Goal: Transaction & Acquisition: Purchase product/service

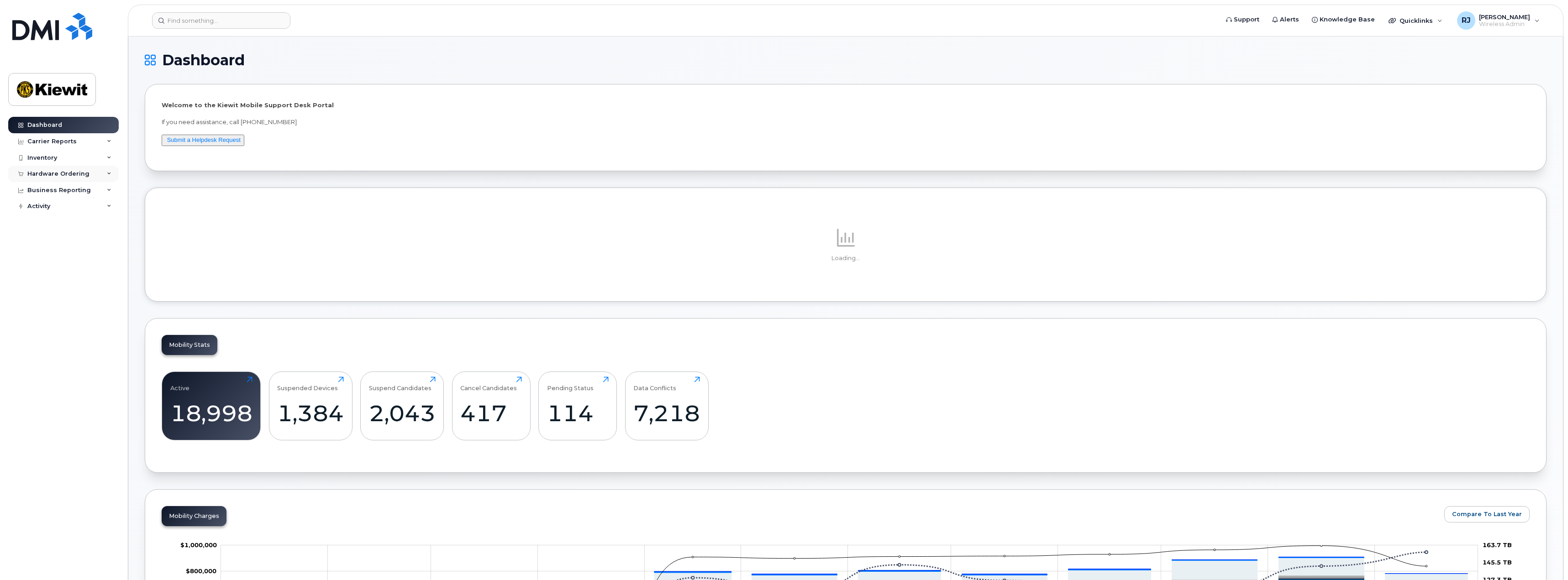
click at [53, 172] on div "Hardware Ordering" at bounding box center [59, 174] width 62 height 7
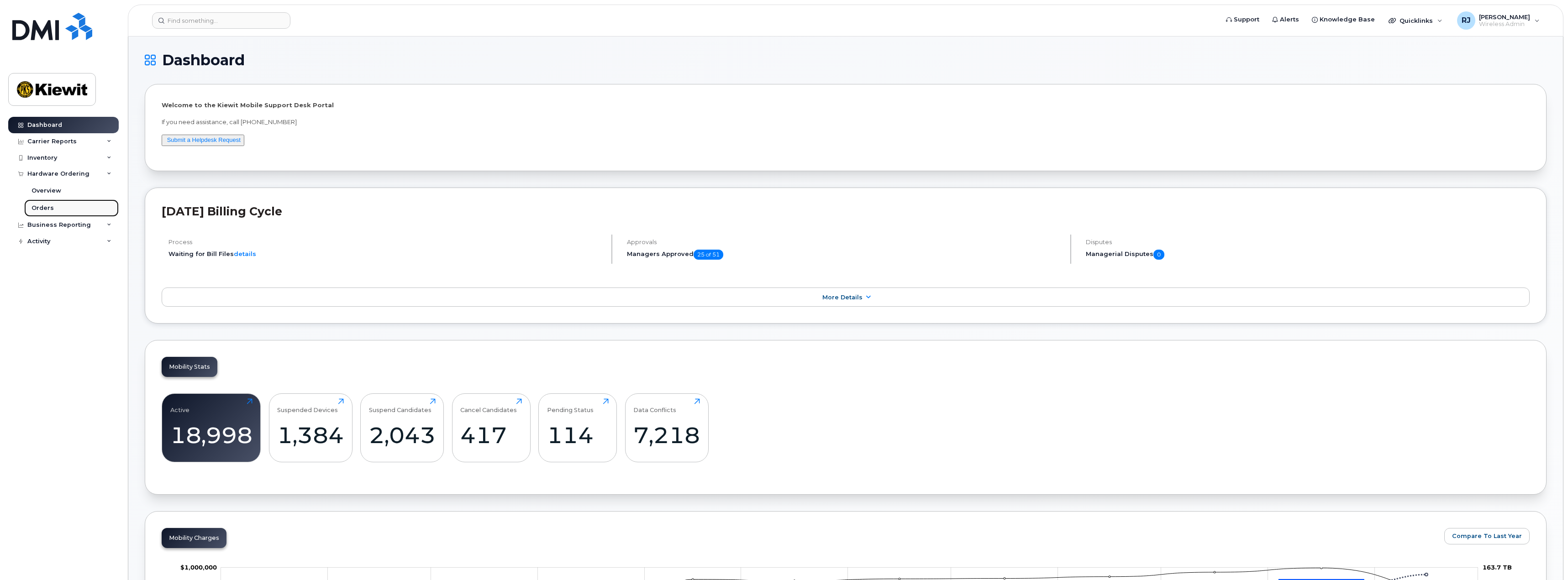
click at [50, 209] on div "Orders" at bounding box center [42, 208] width 22 height 8
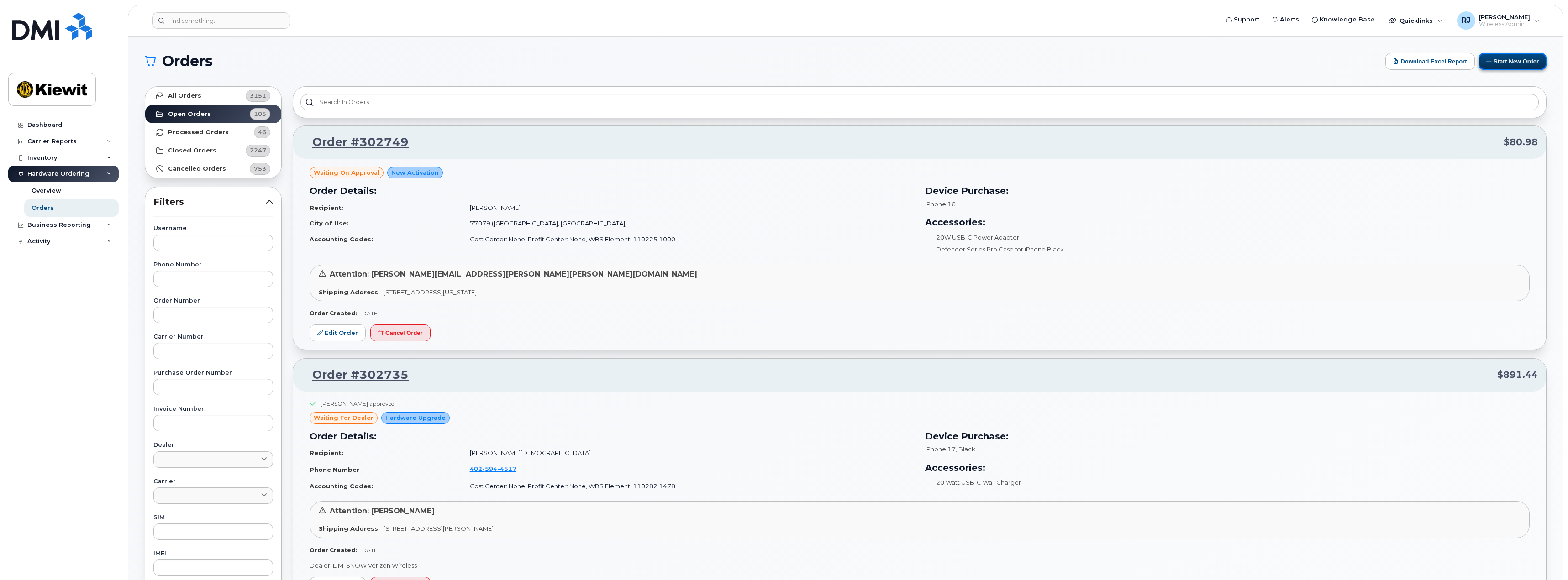
click at [1509, 64] on button "Start New Order" at bounding box center [1512, 61] width 68 height 17
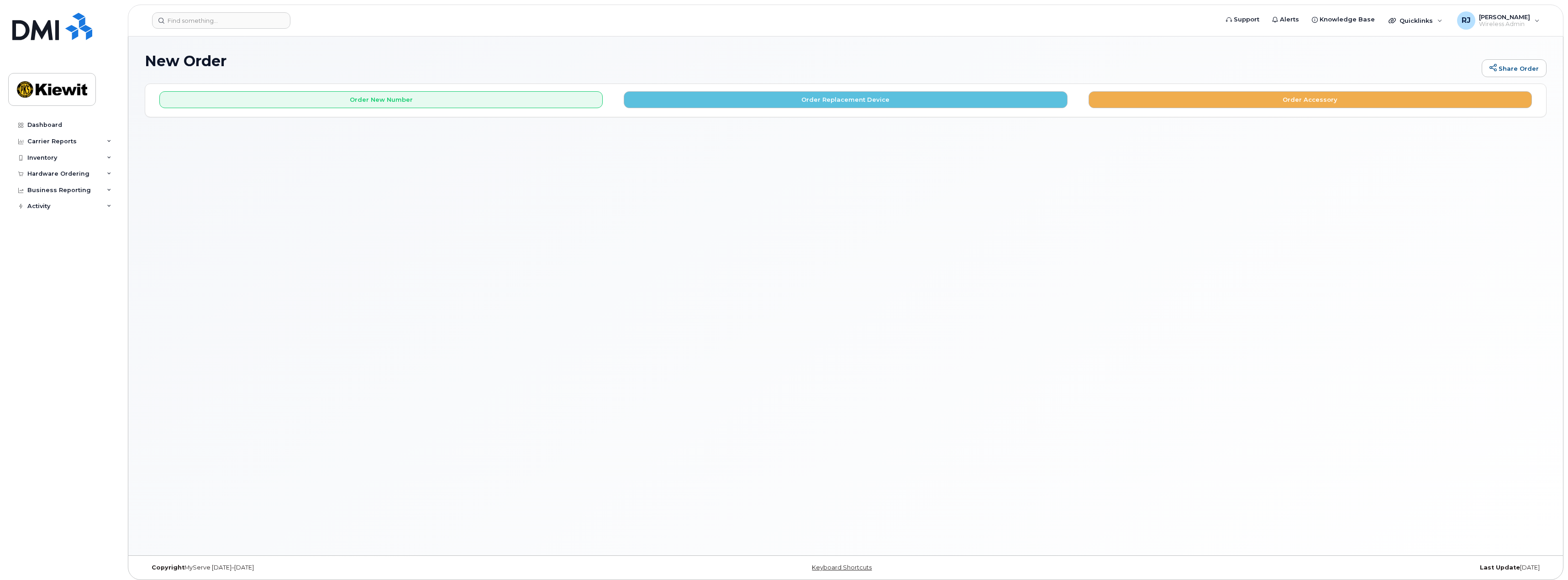
click at [534, 156] on div "New Order Share Order × Share This Order If you want to allow others to create …" at bounding box center [845, 295] width 1434 height 519
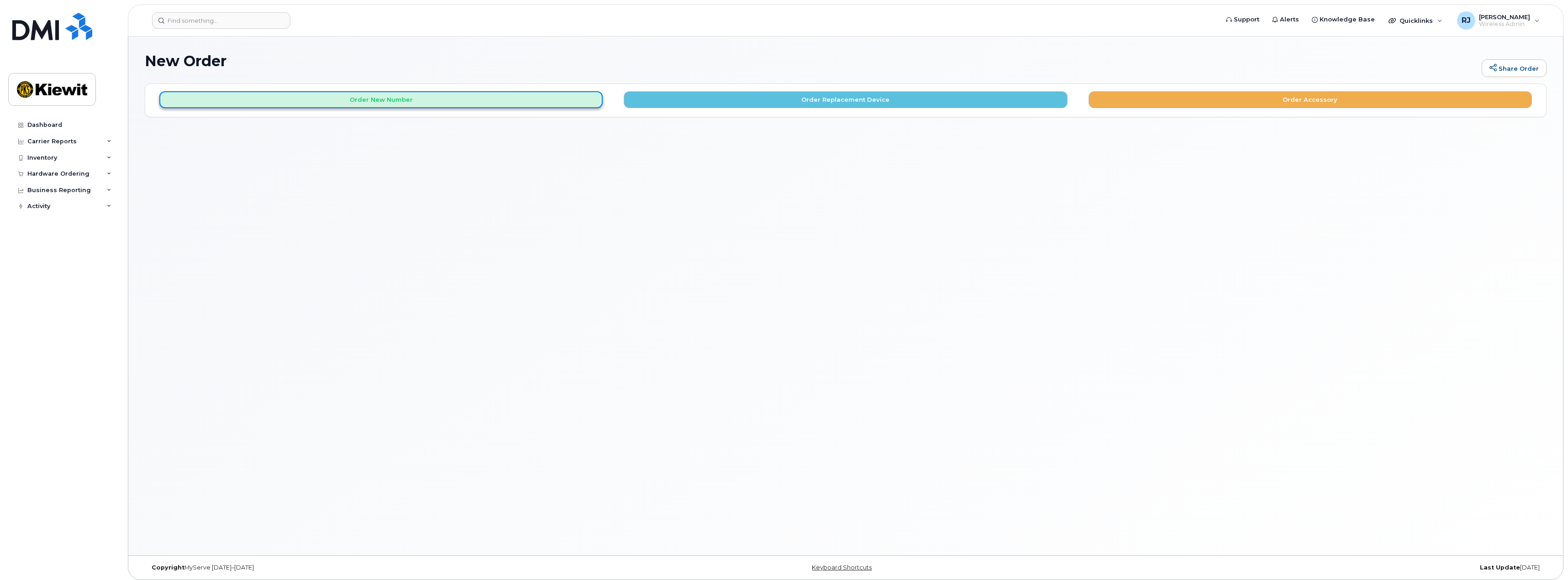
click at [395, 101] on button "Order New Number" at bounding box center [381, 100] width 443 height 17
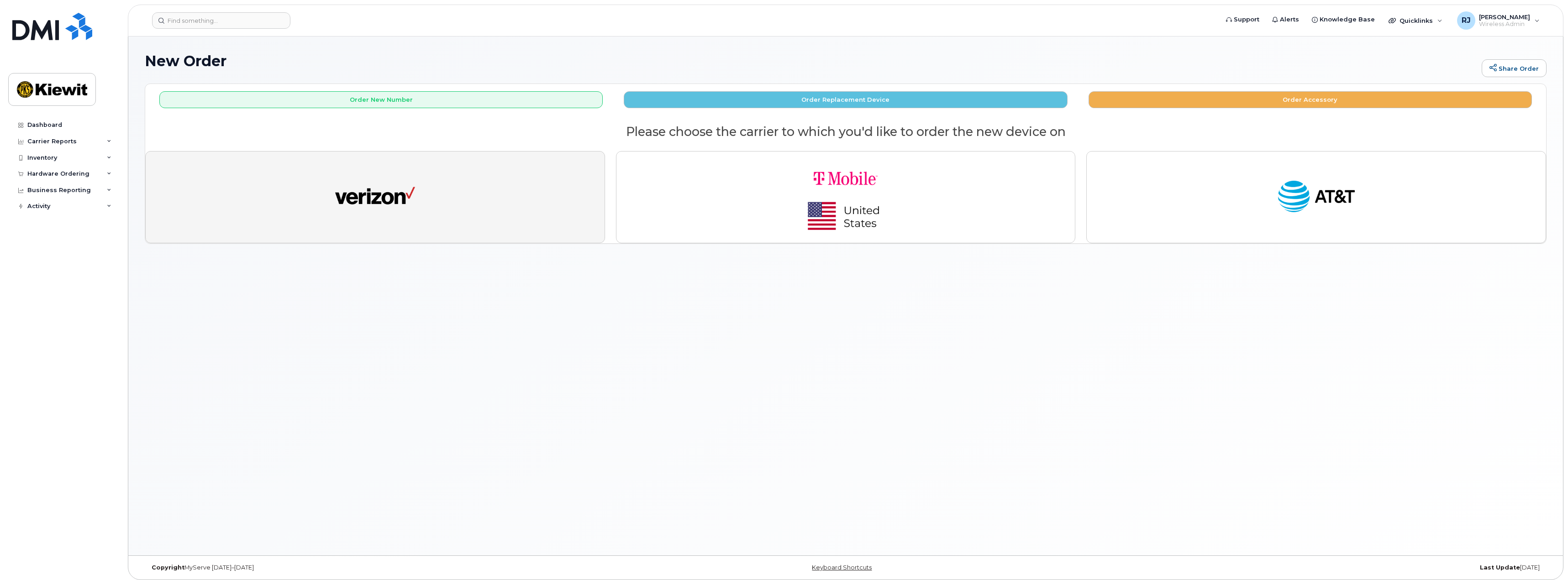
click at [388, 209] on img "button" at bounding box center [375, 197] width 80 height 41
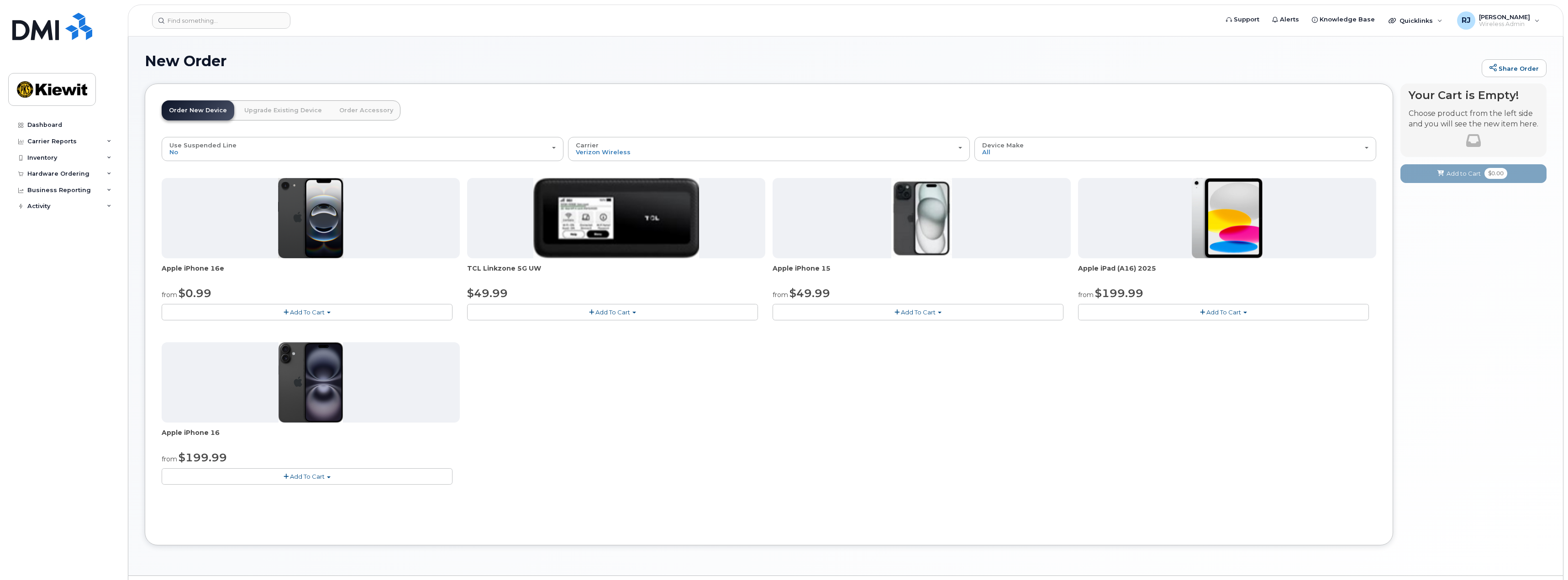
click at [1219, 313] on span "Add To Cart" at bounding box center [1223, 312] width 35 height 7
click at [1148, 330] on link "$199.99 - 2 Year Activation (128GB)" at bounding box center [1143, 329] width 126 height 11
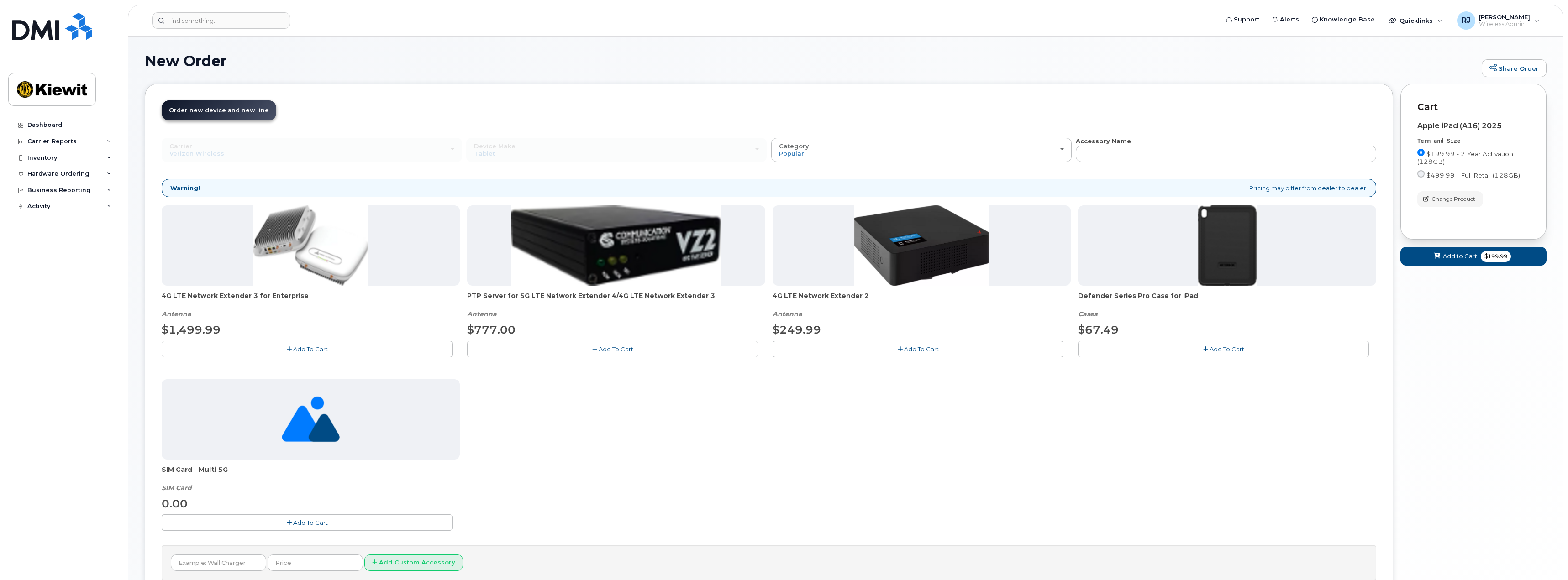
click at [986, 41] on div "New Order Share Order × Share This Order If you want to allow others to create …" at bounding box center [845, 336] width 1434 height 600
click at [1215, 346] on button "Add To Cart" at bounding box center [1223, 349] width 291 height 16
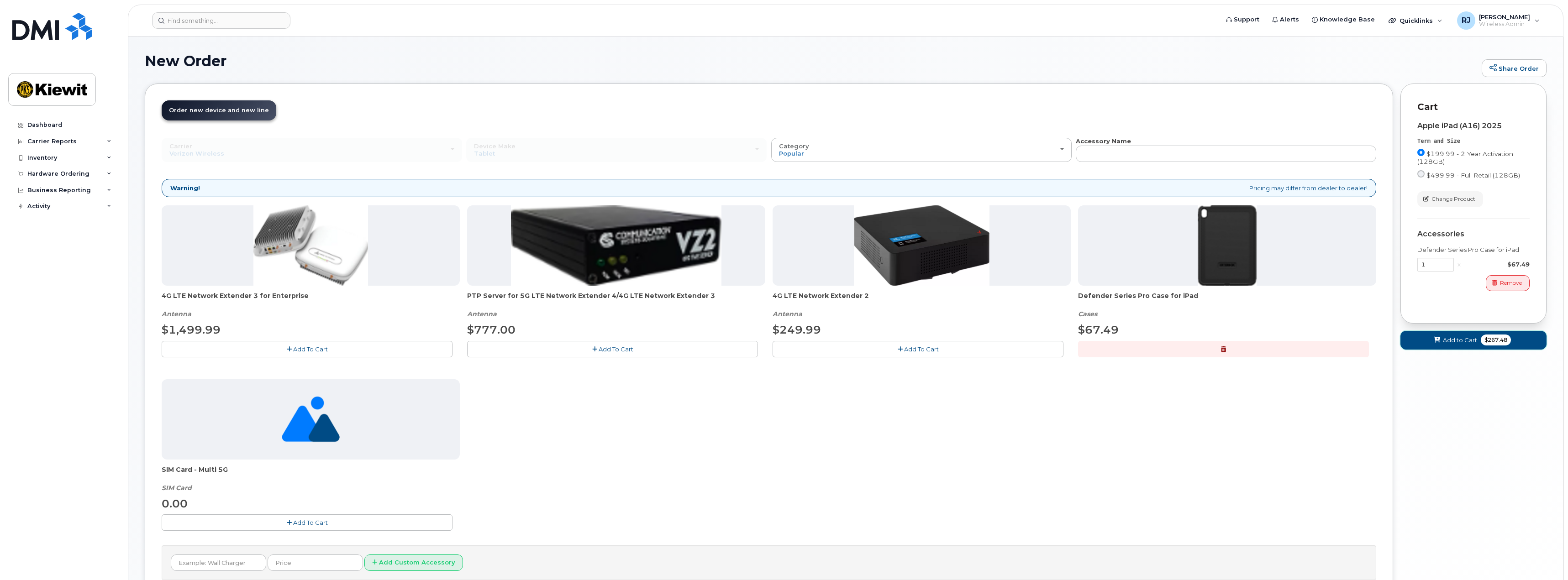
click at [1481, 342] on span "$267.48" at bounding box center [1495, 340] width 30 height 11
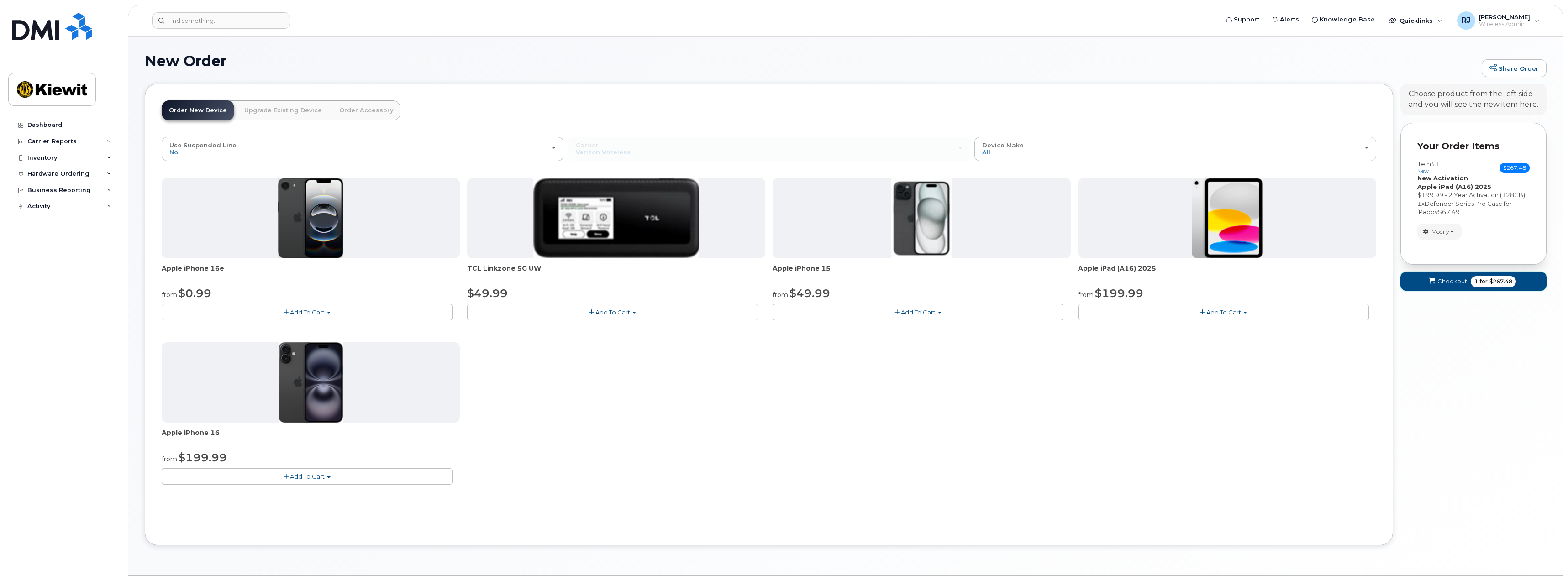
click at [1467, 279] on button "Checkout 1 for $267.48" at bounding box center [1473, 281] width 146 height 19
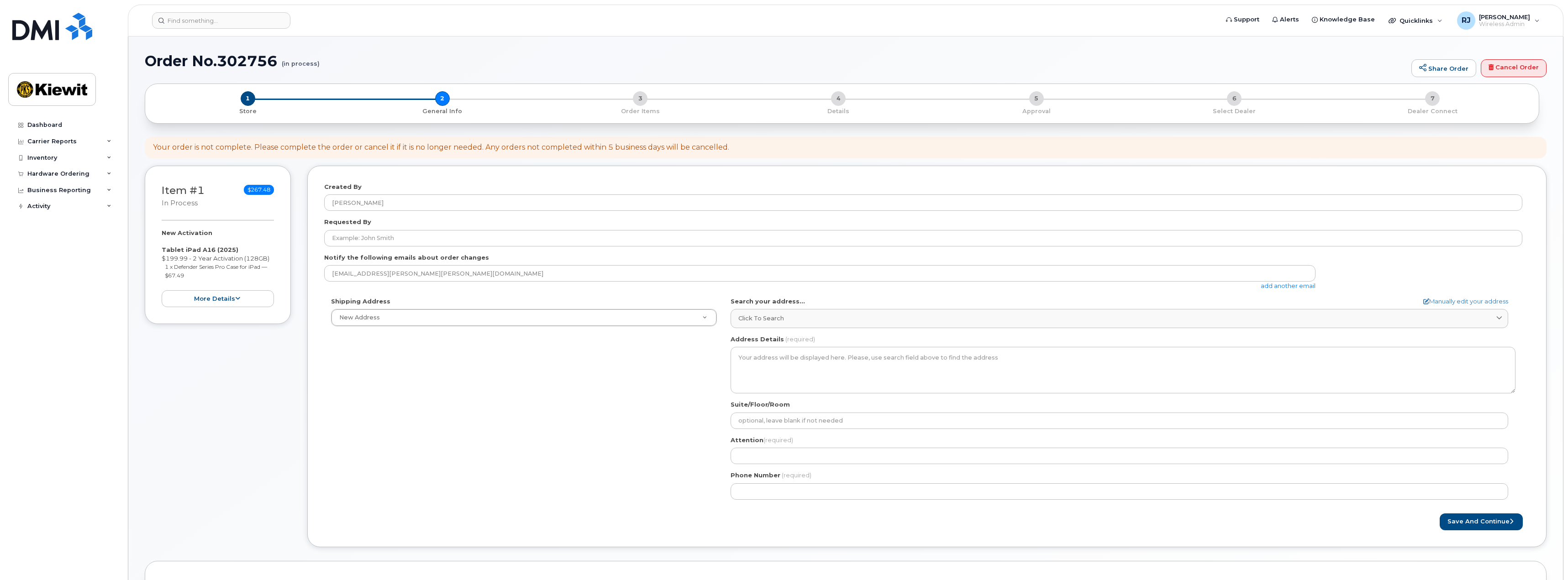
select select
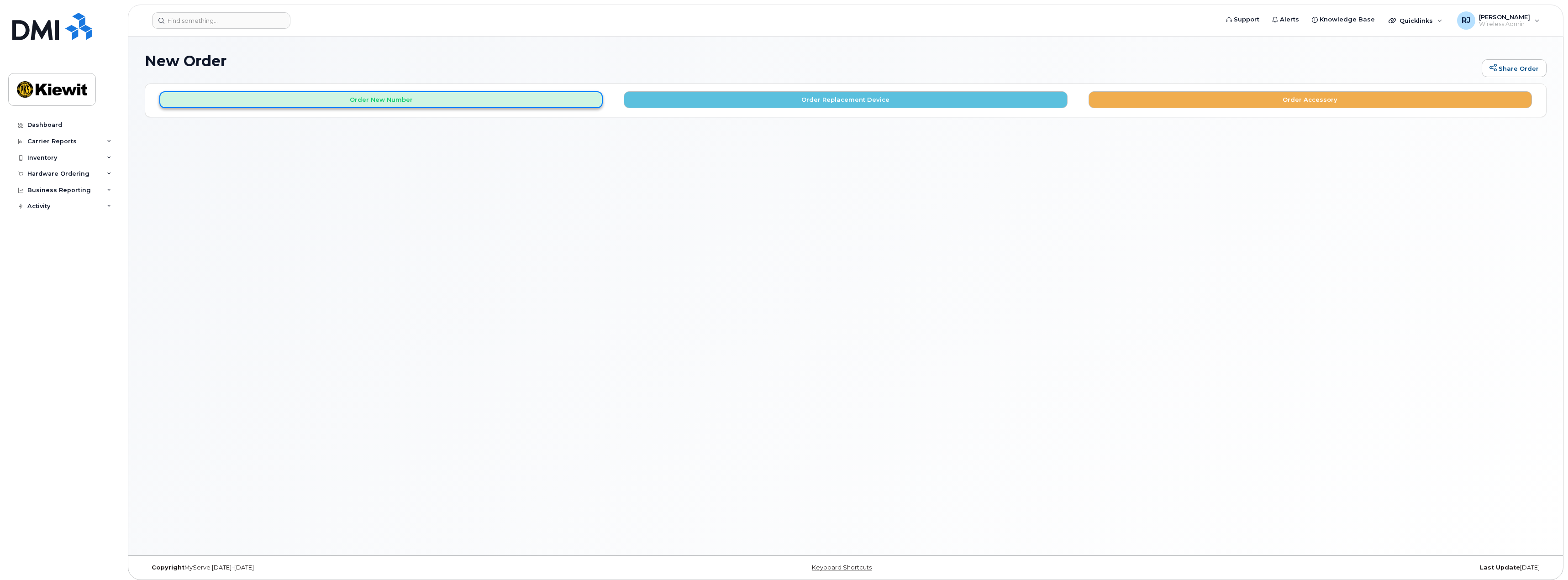
click at [413, 103] on button "Order New Number" at bounding box center [381, 100] width 443 height 17
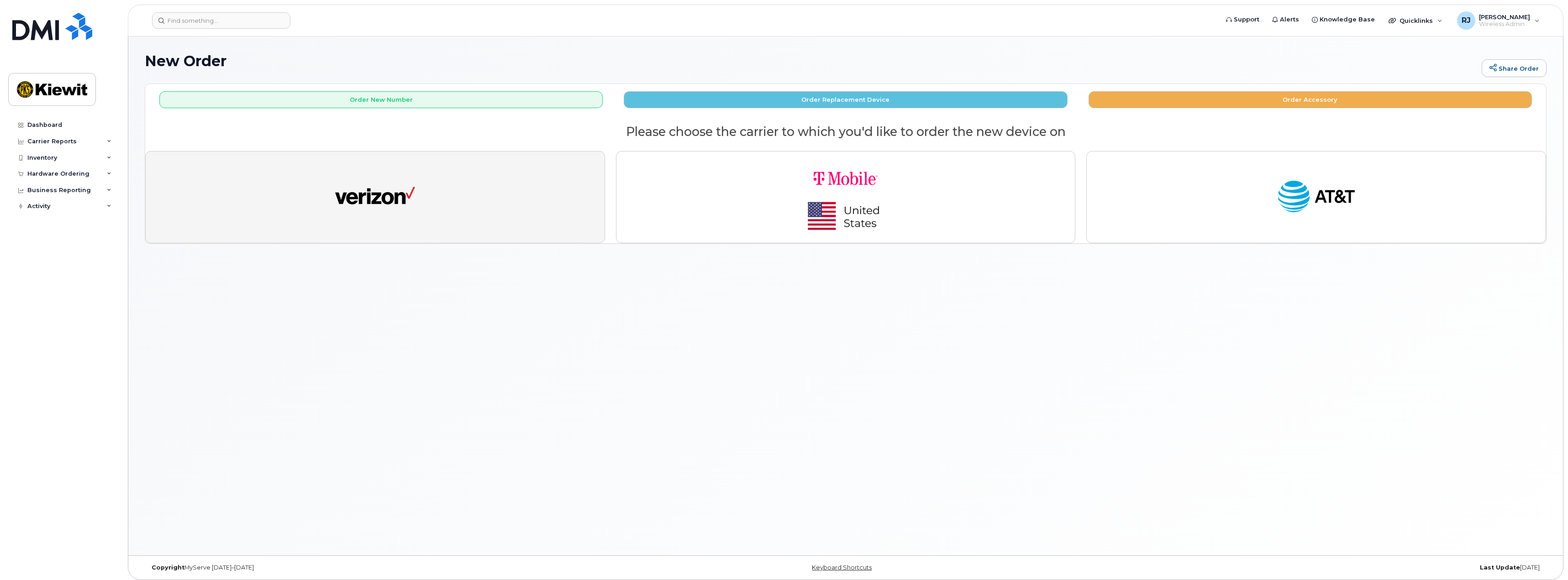
click at [365, 196] on img "button" at bounding box center [375, 197] width 80 height 41
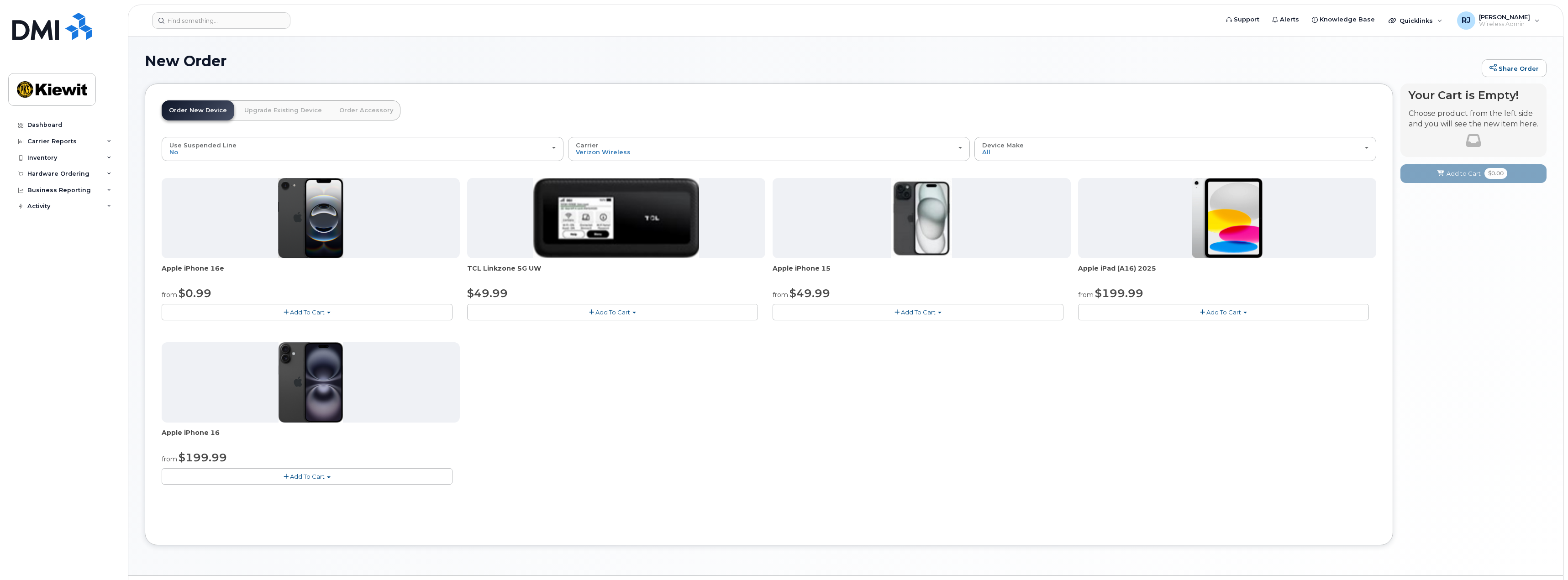
click at [1223, 312] on span "Add To Cart" at bounding box center [1223, 312] width 35 height 7
click at [1169, 330] on link "$199.99 - 2 Year Activation (128GB)" at bounding box center [1143, 329] width 126 height 11
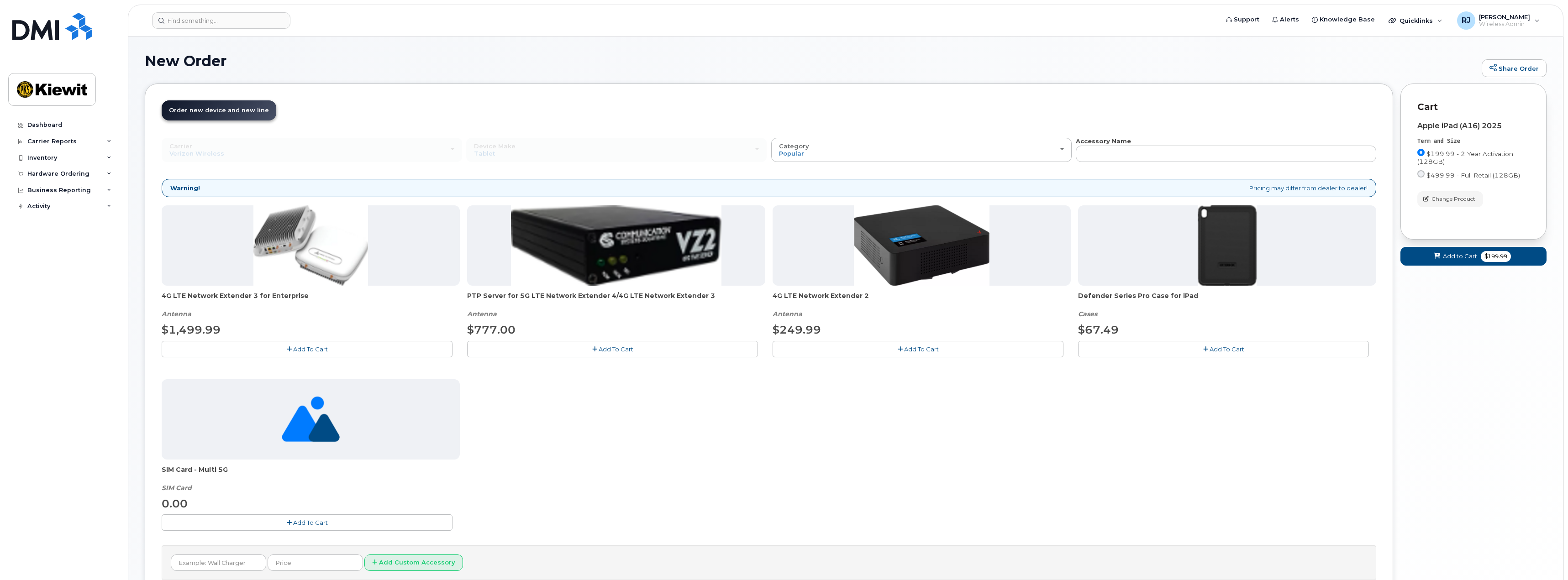
click at [1221, 349] on span "Add To Cart" at bounding box center [1227, 349] width 35 height 7
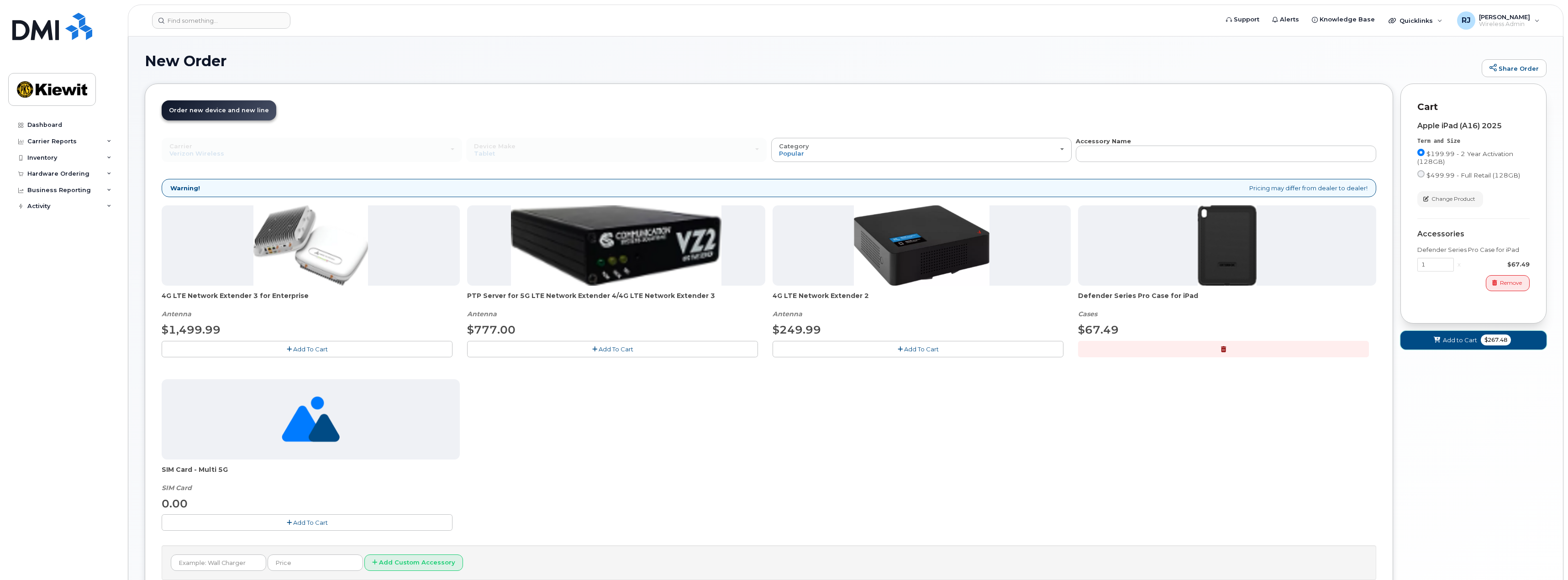
click at [1468, 338] on span "Add to Cart" at bounding box center [1460, 340] width 34 height 9
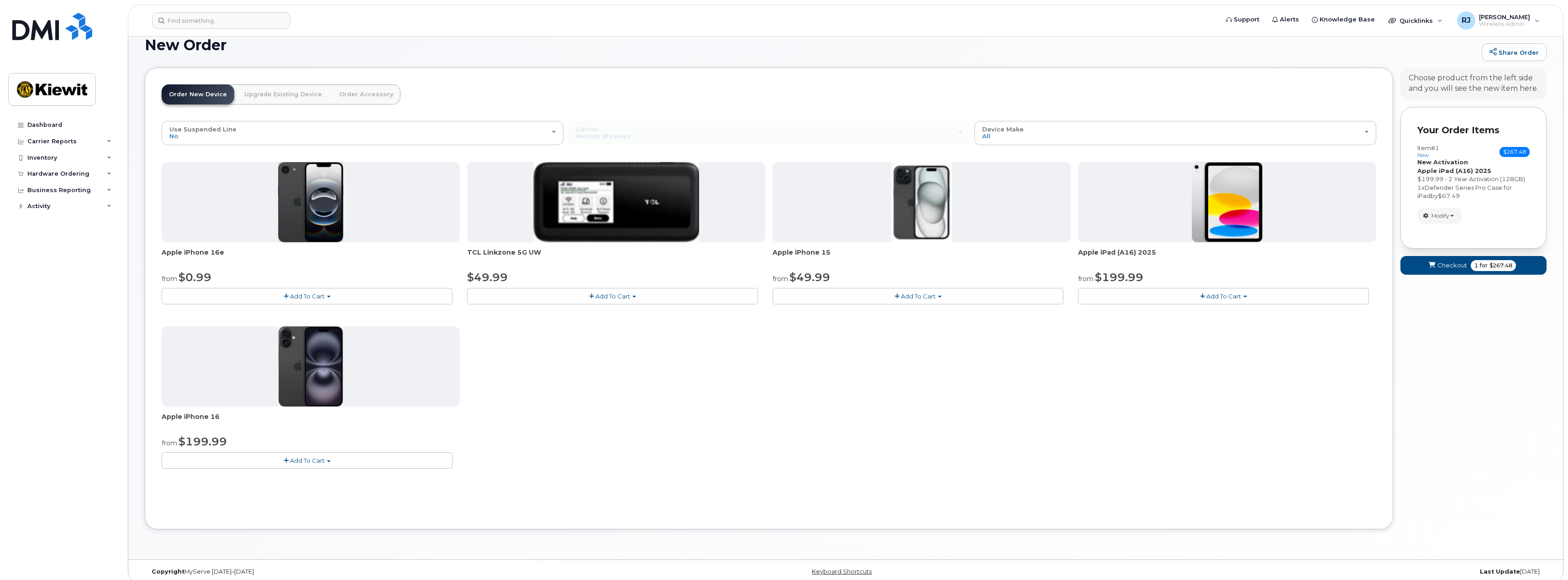
scroll to position [25, 0]
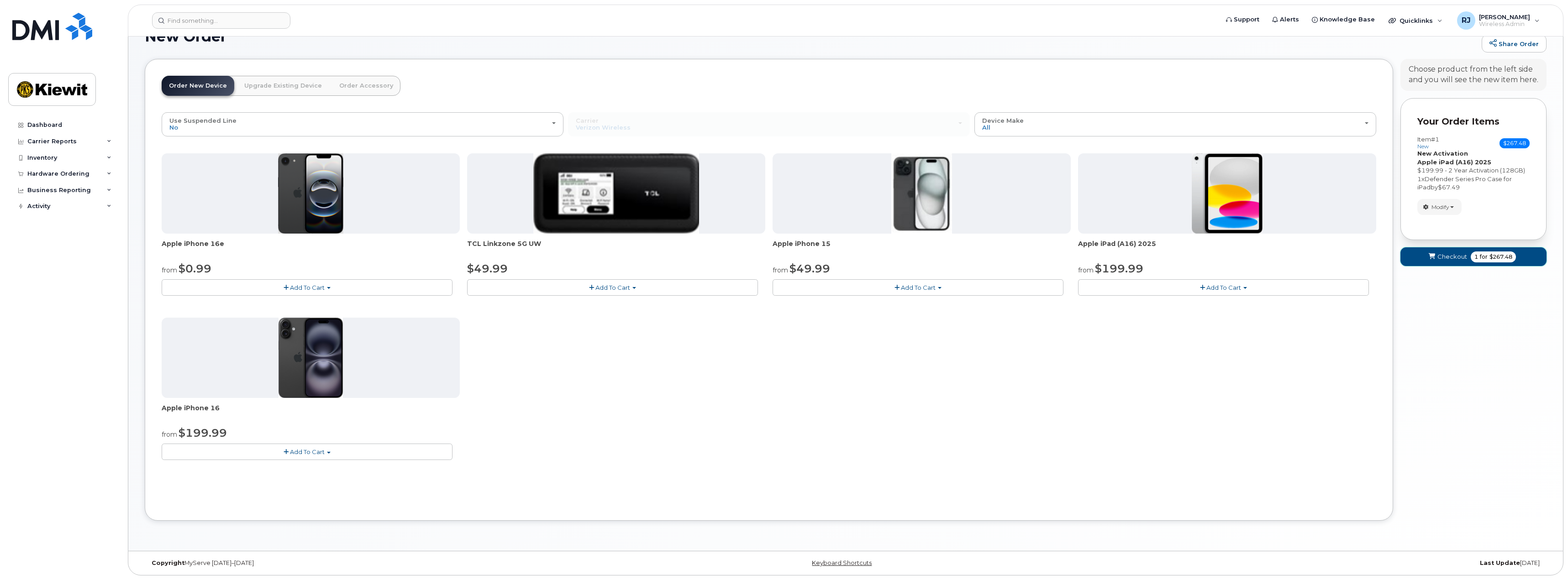
click at [1452, 256] on span "Checkout" at bounding box center [1452, 256] width 30 height 9
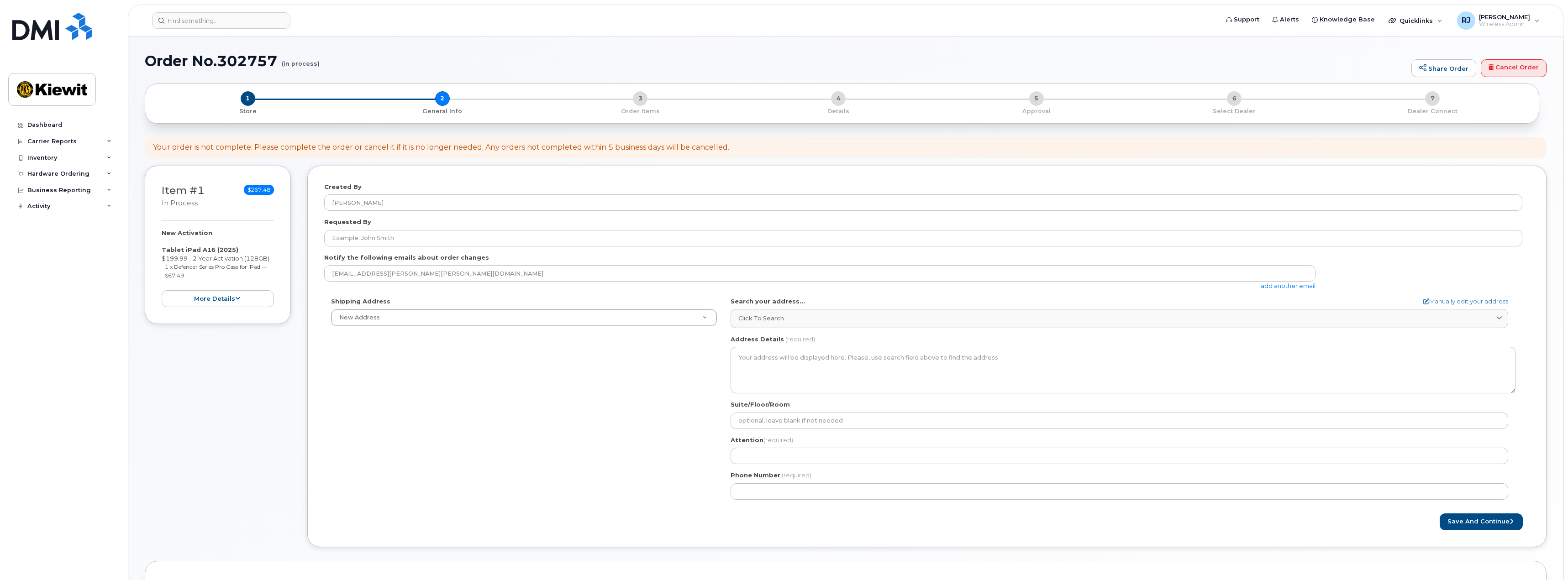
select select
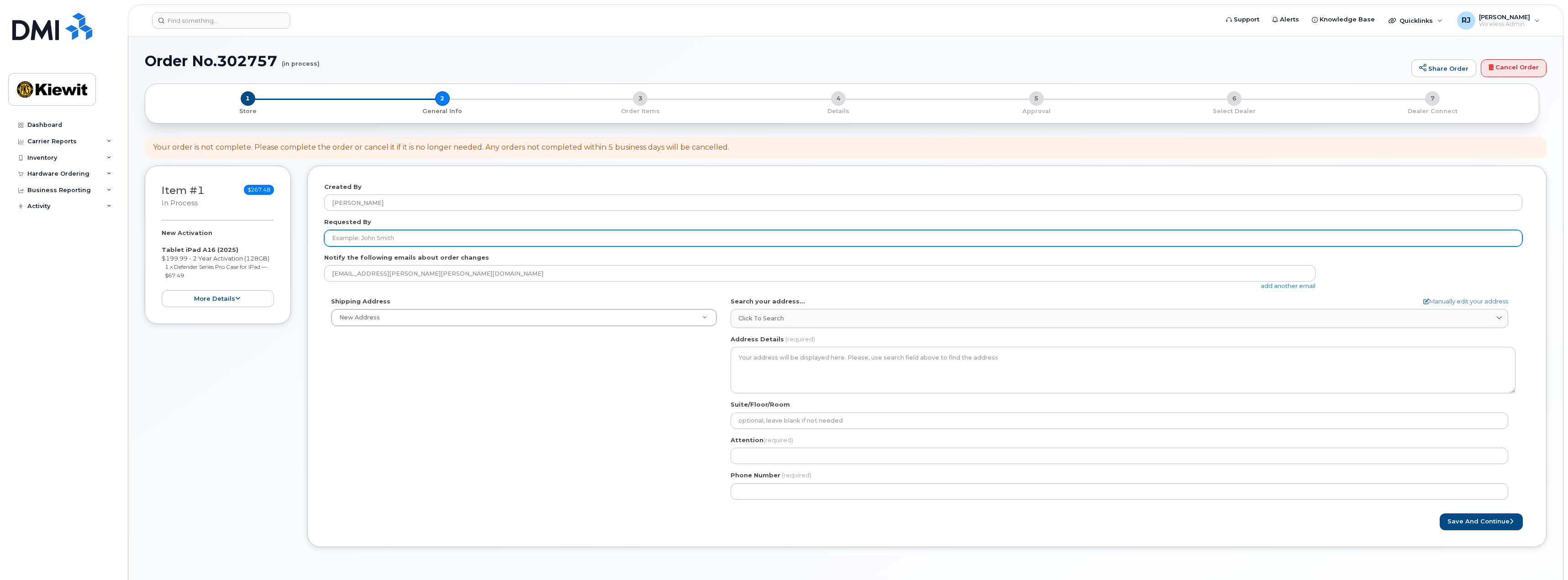
click at [412, 240] on input "Requested By" at bounding box center [923, 238] width 1198 height 16
type input "[PERSON_NAME]"
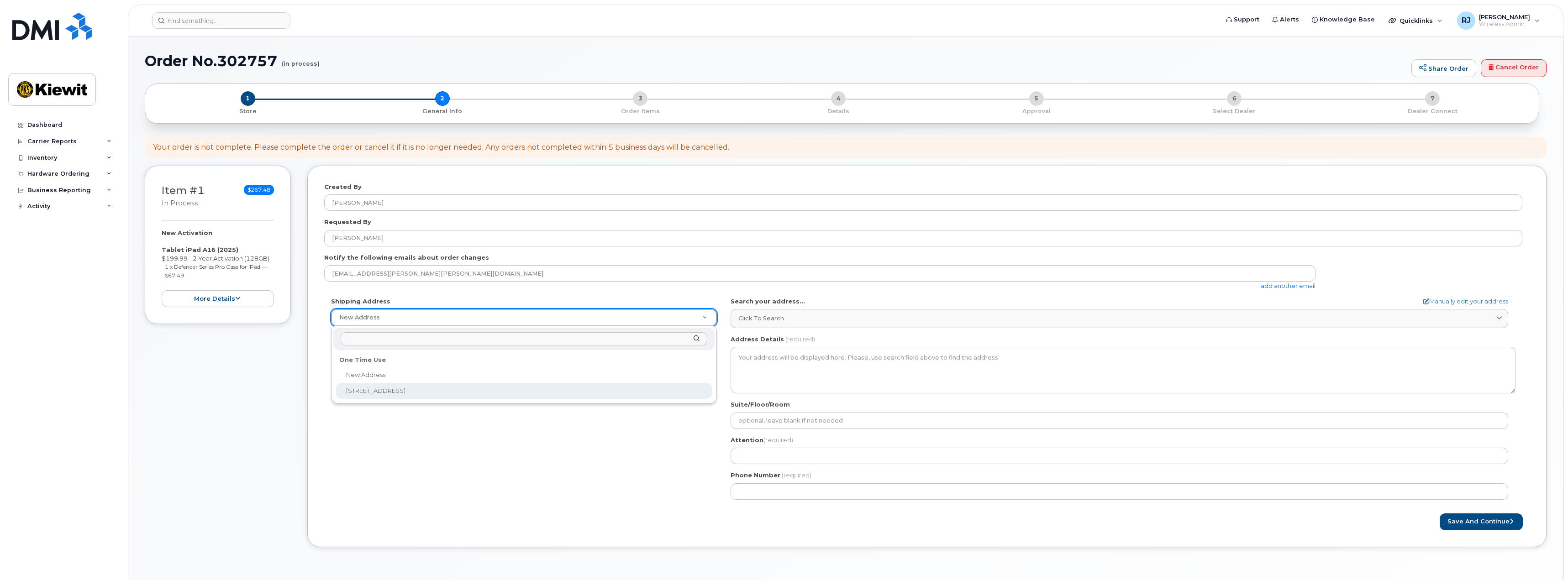
select select "[STREET_ADDRESS]"
type textarea "[STREET_ADDRESS][PERSON_NAME]"
type input "Suite F"
type input "[PERSON_NAME]"
type input "6029899693"
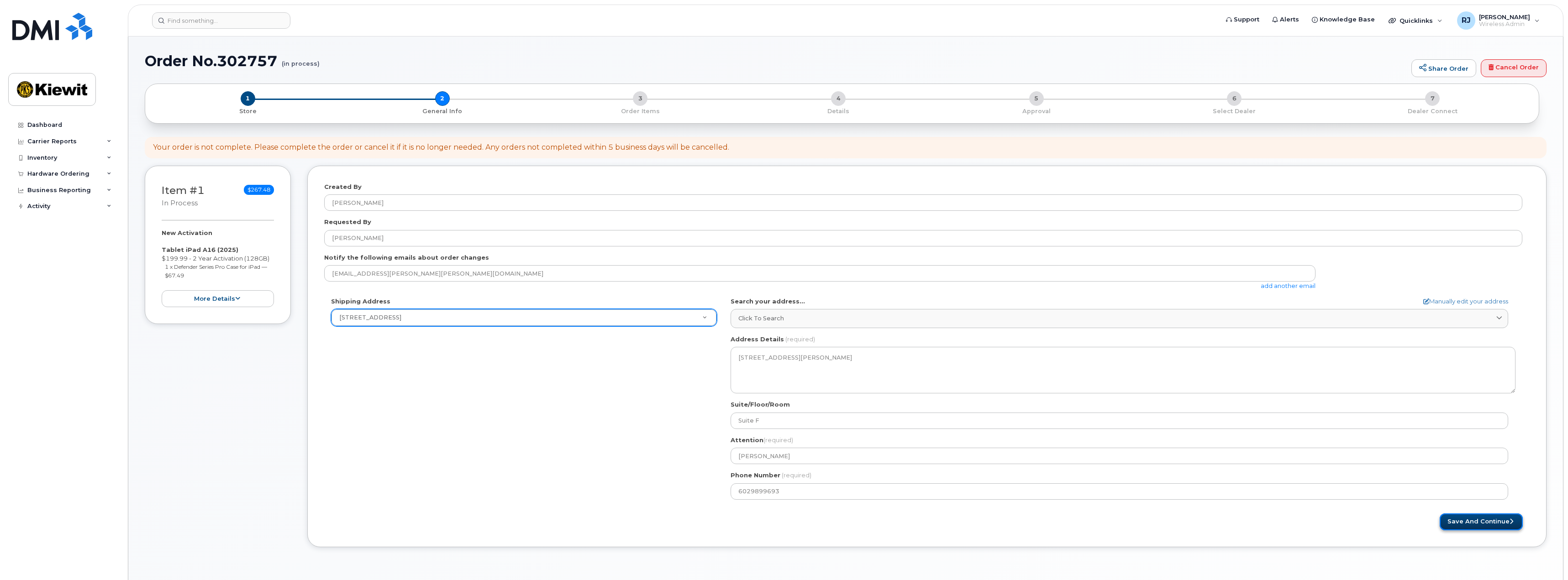
click at [1472, 521] on button "Save and Continue" at bounding box center [1481, 521] width 83 height 17
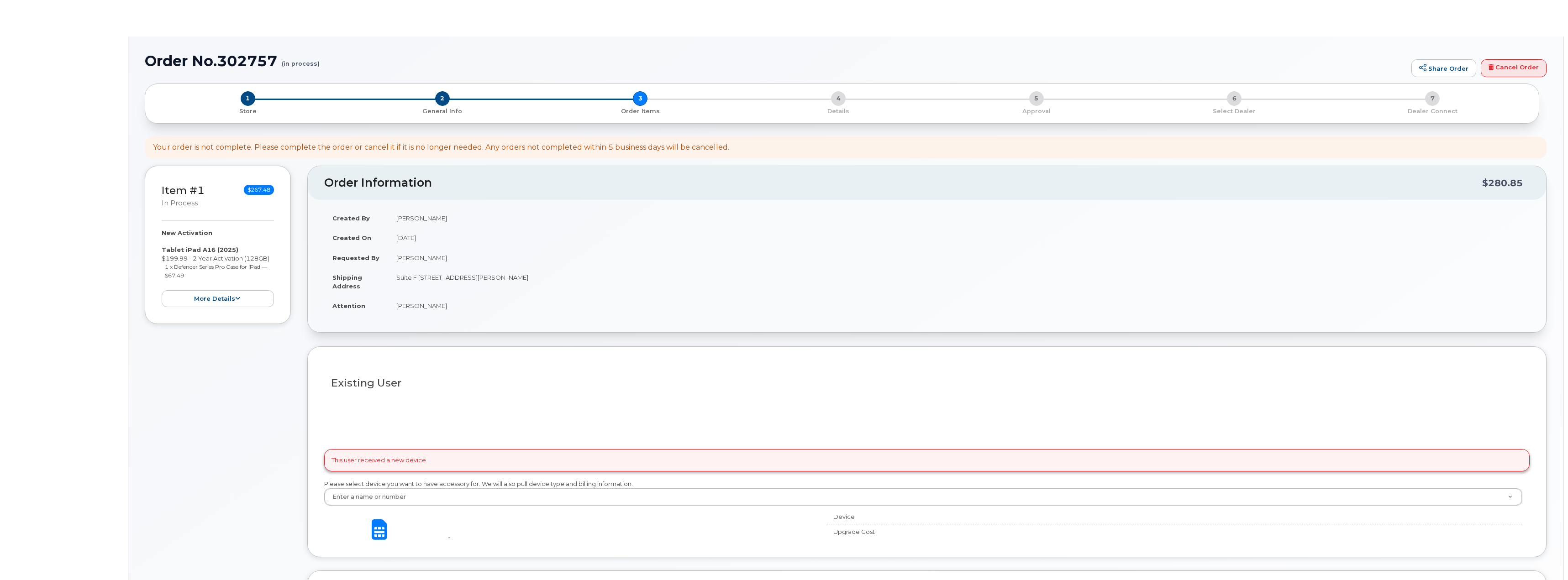
select select
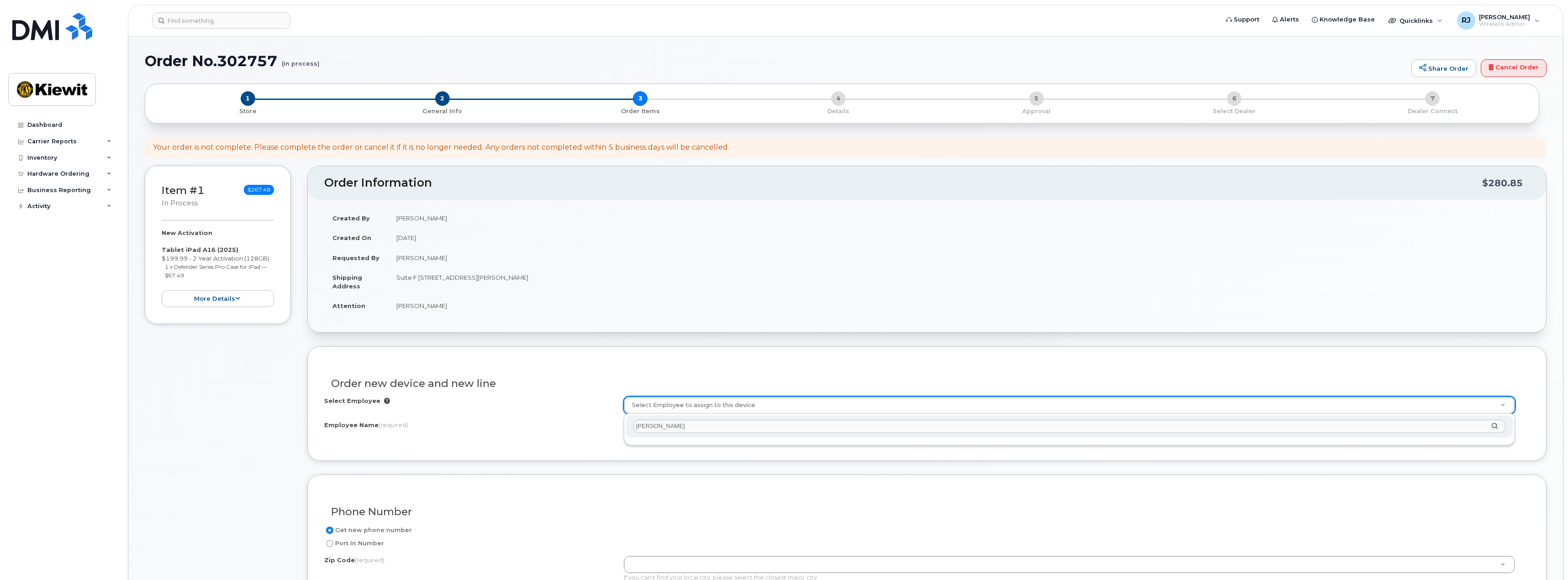
click at [680, 425] on input "chris onesky" at bounding box center [1069, 427] width 872 height 13
drag, startPoint x: 682, startPoint y: 425, endPoint x: 606, endPoint y: 428, distance: 76.1
type input "onesky"
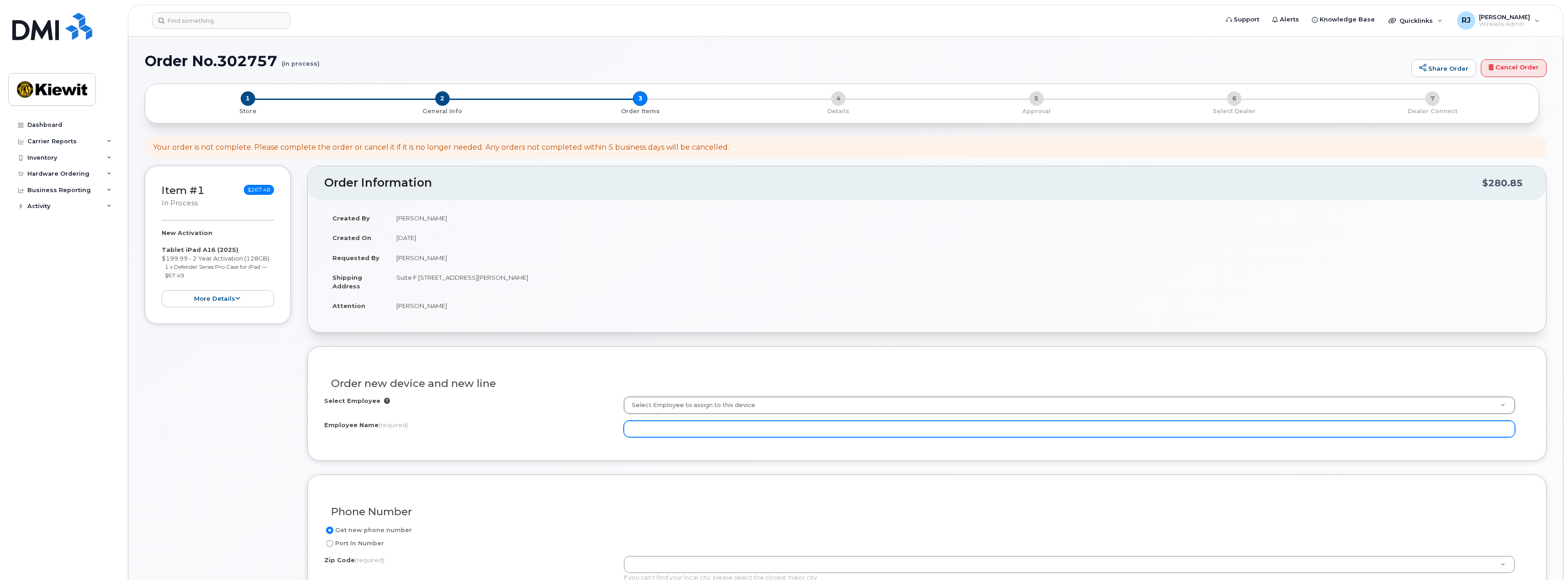
click at [655, 429] on input "Employee Name (required)" at bounding box center [1069, 429] width 891 height 16
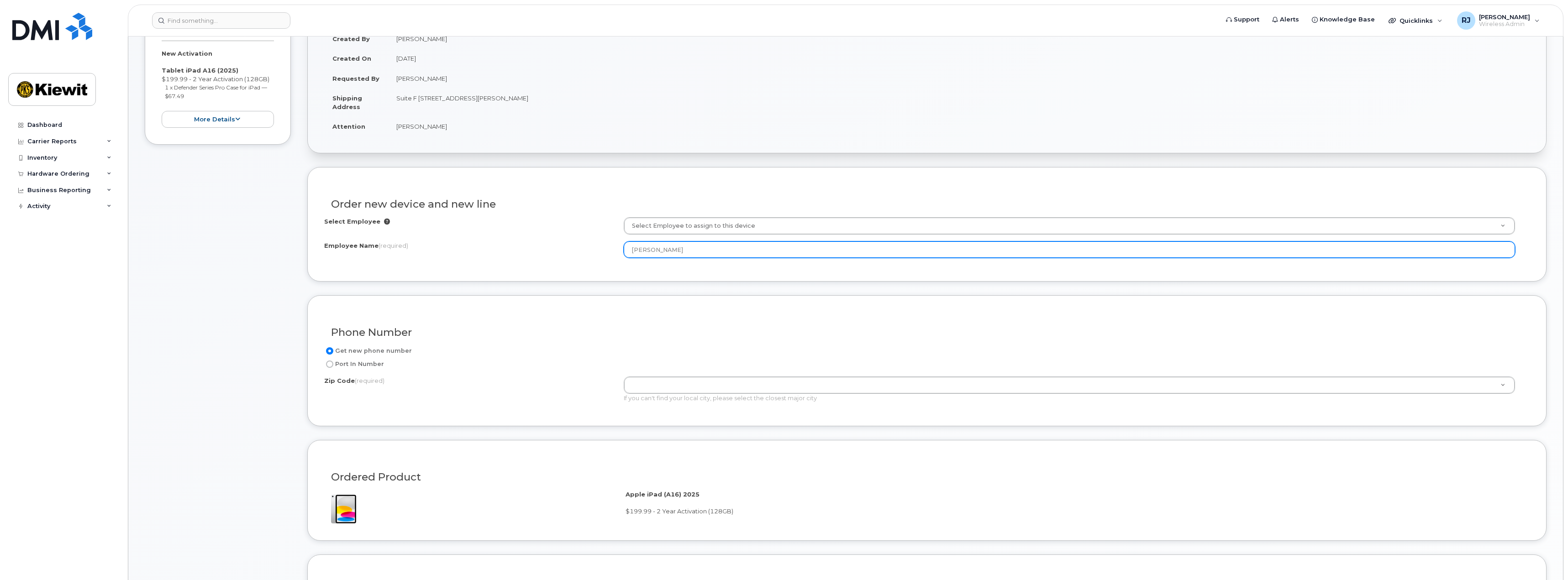
scroll to position [182, 0]
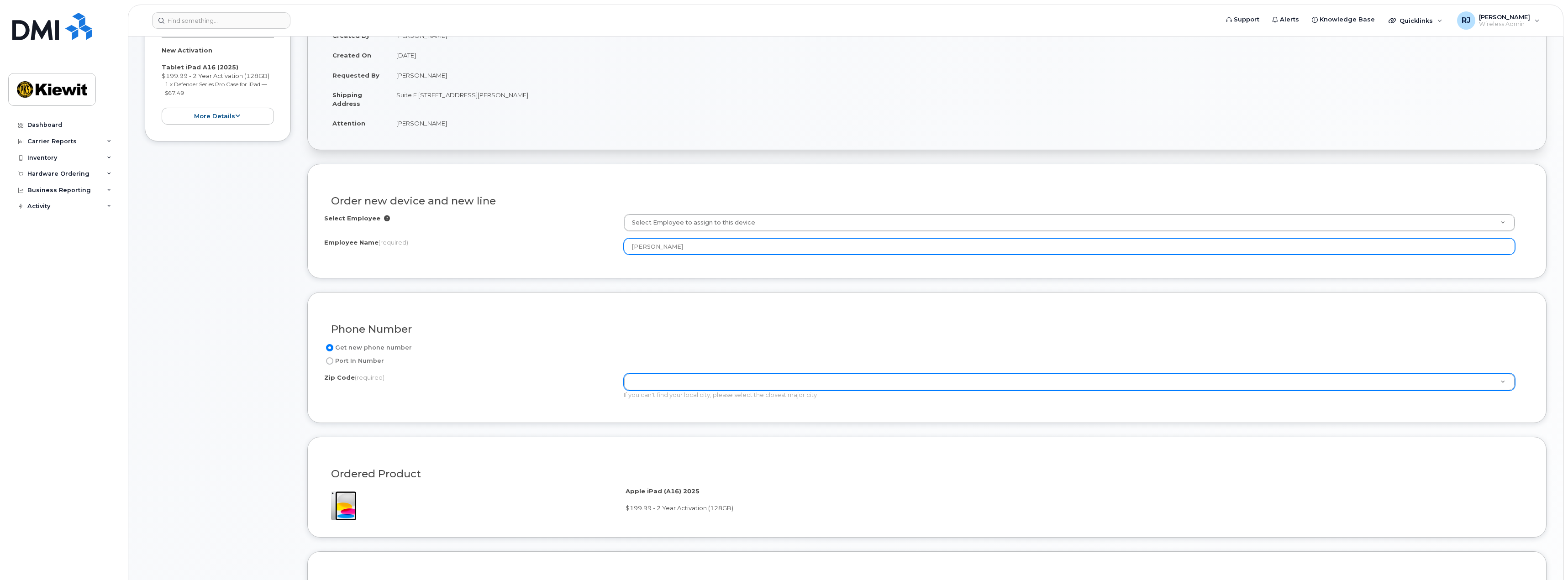
type input "[PERSON_NAME]"
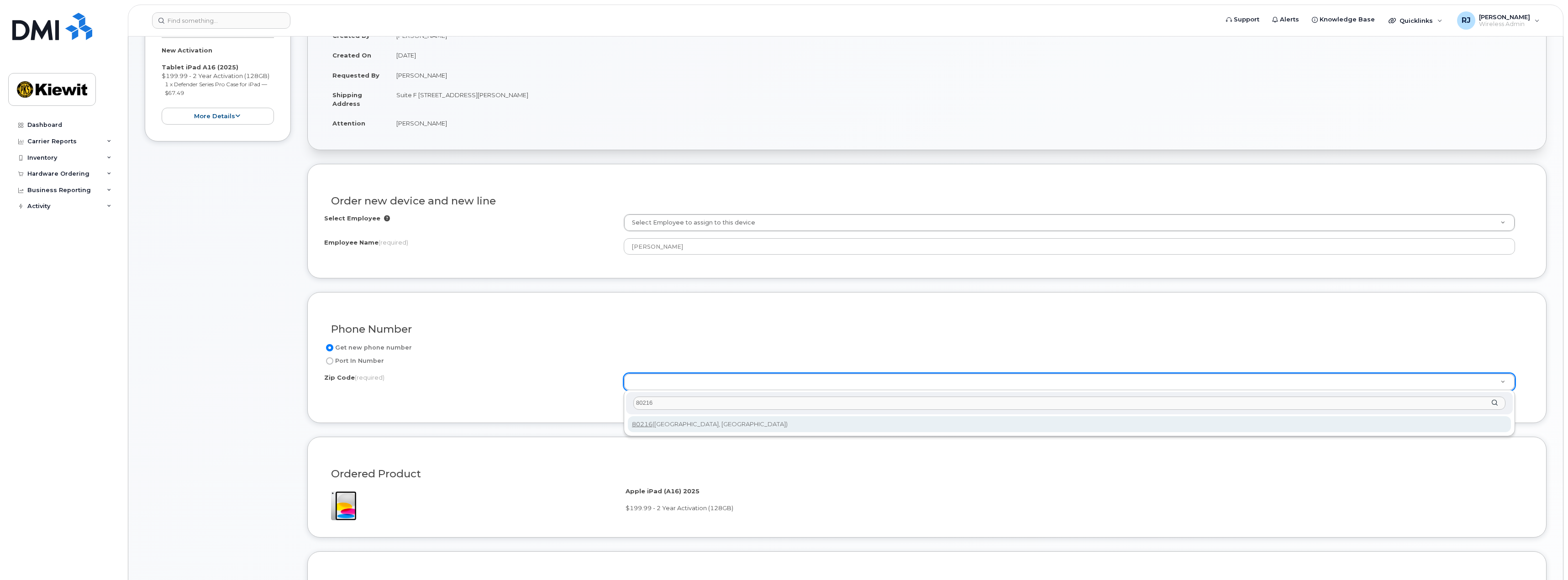
type input "80216"
type input "80216 (Denver, CO)"
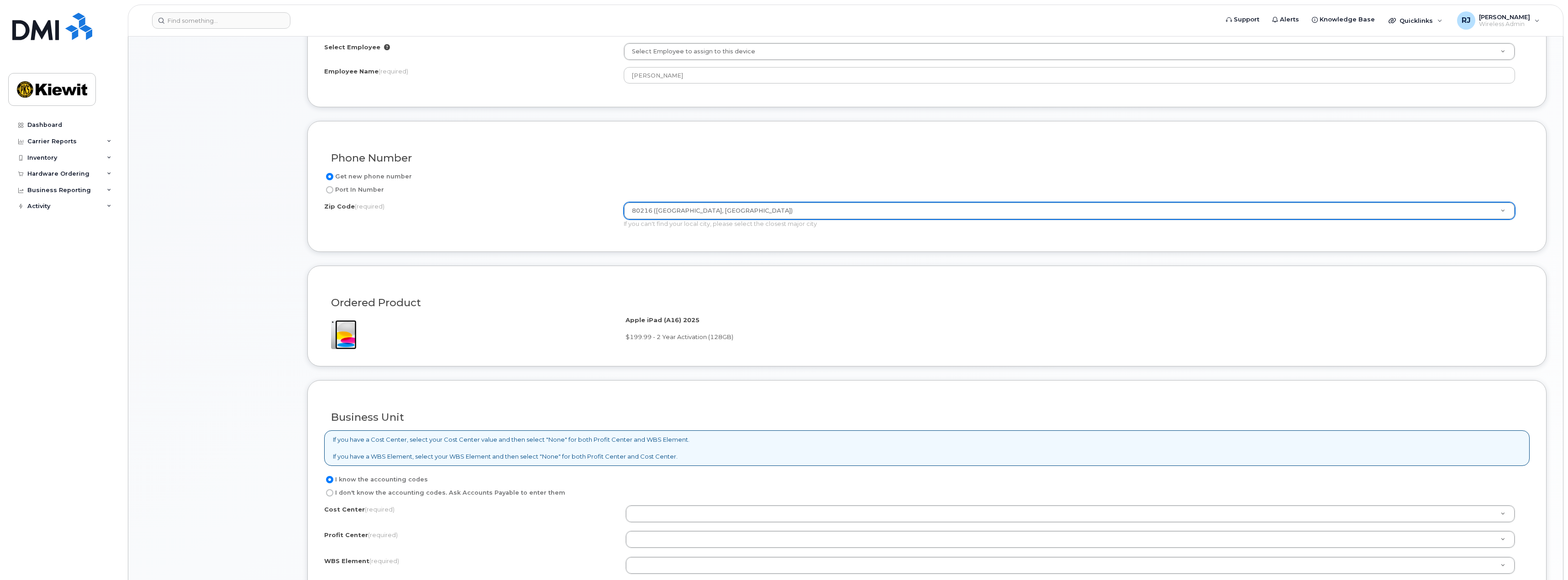
scroll to position [456, 0]
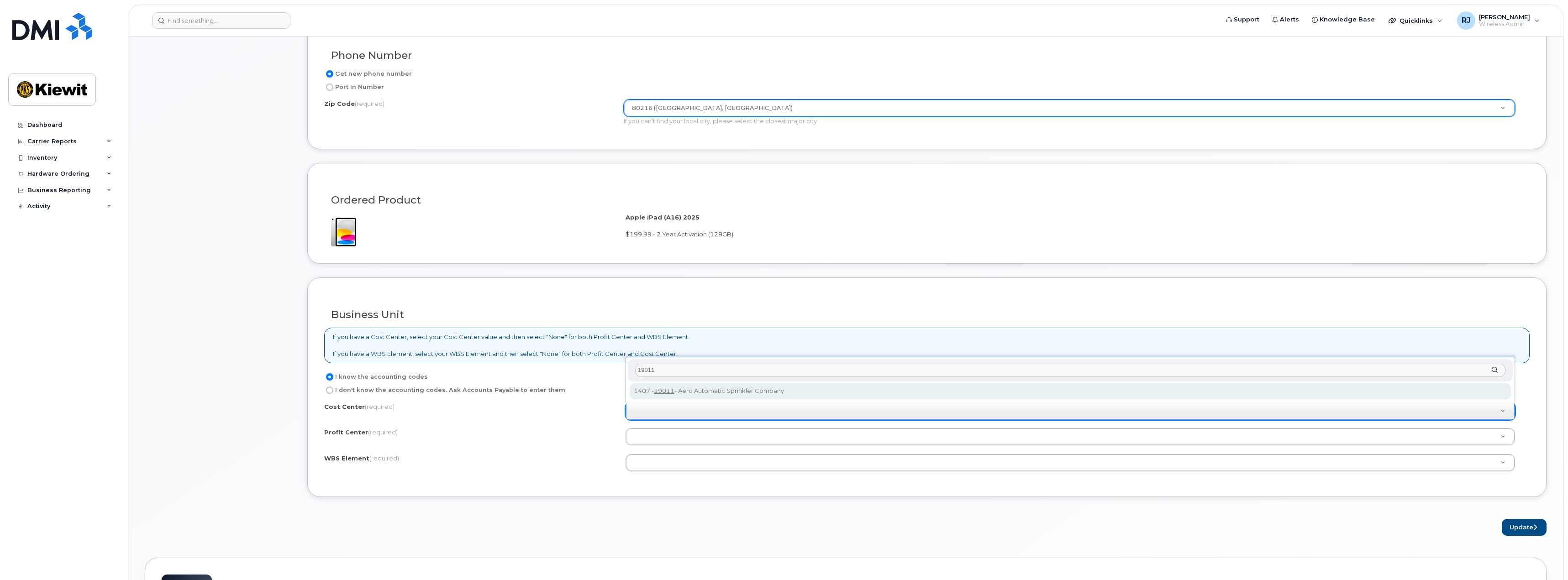
type input "19011"
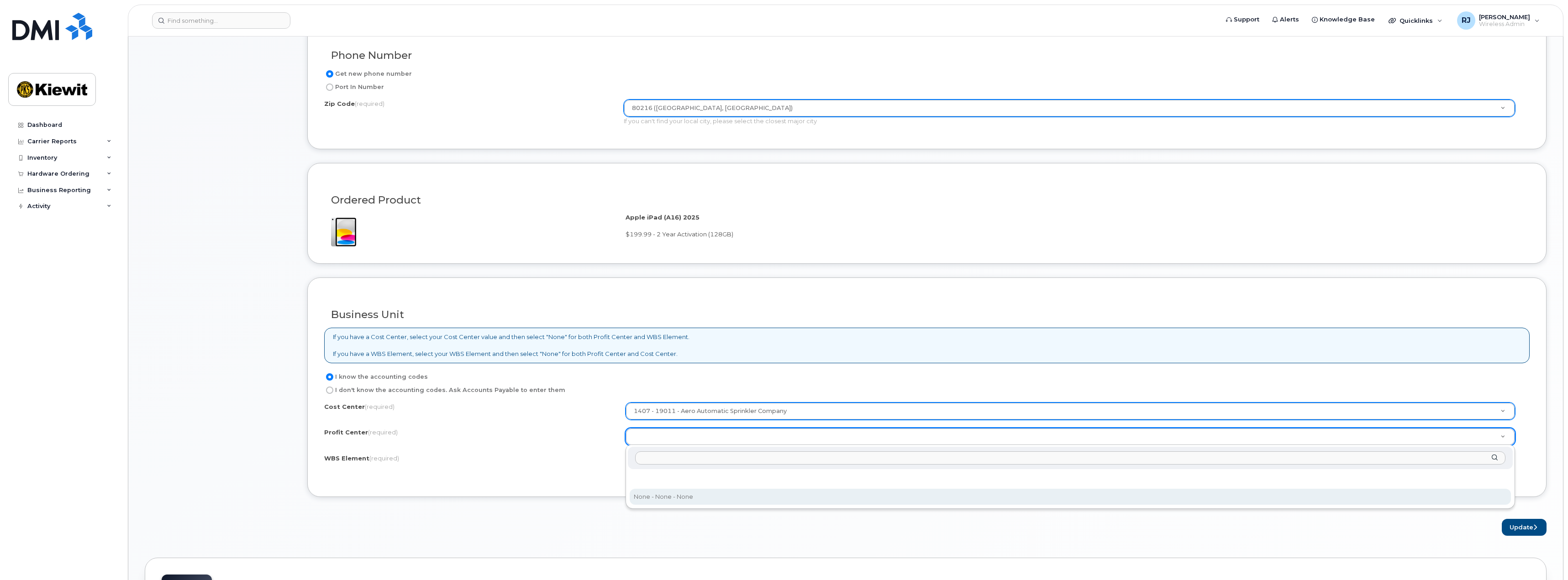
select select "None"
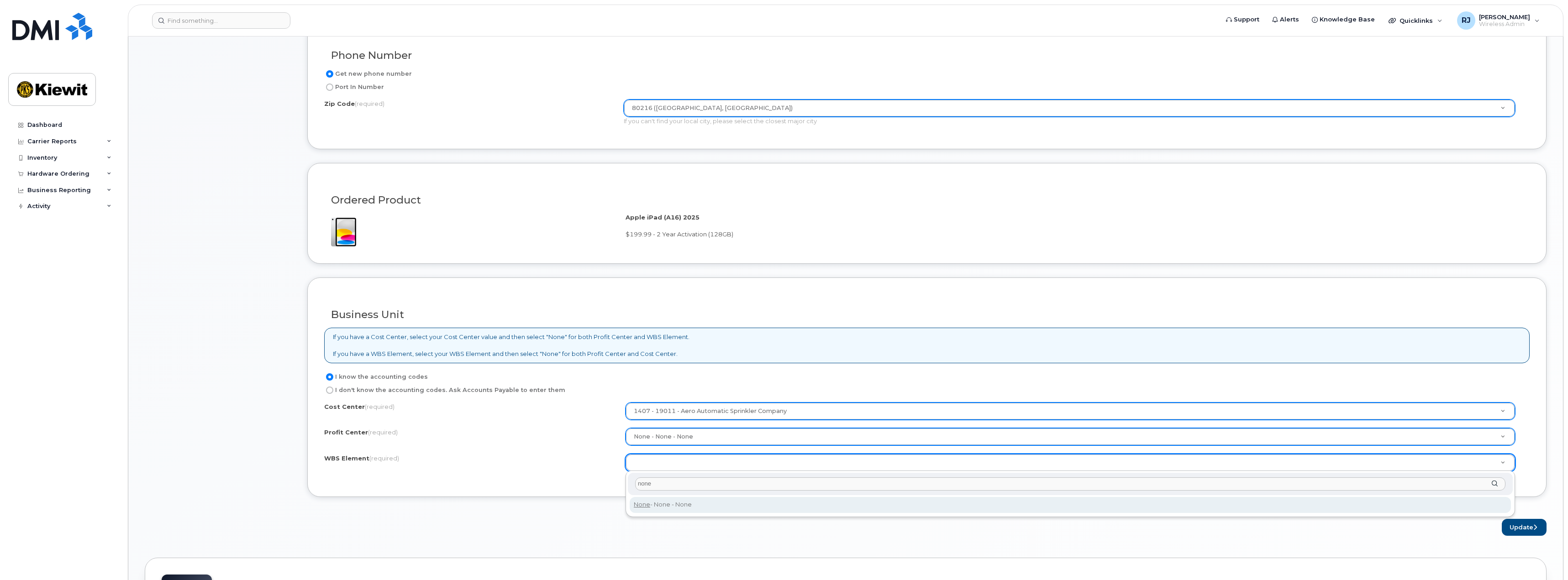
type input "none"
type input "None"
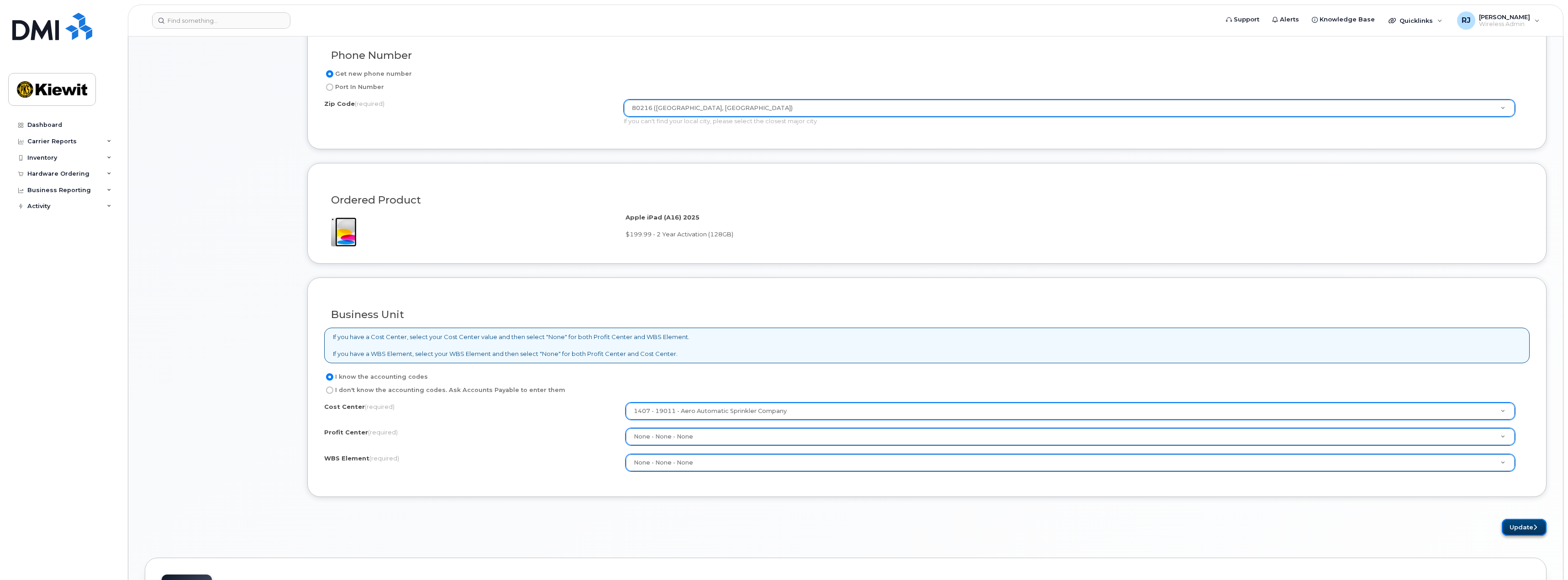
click at [1518, 524] on button "Update" at bounding box center [1524, 527] width 44 height 17
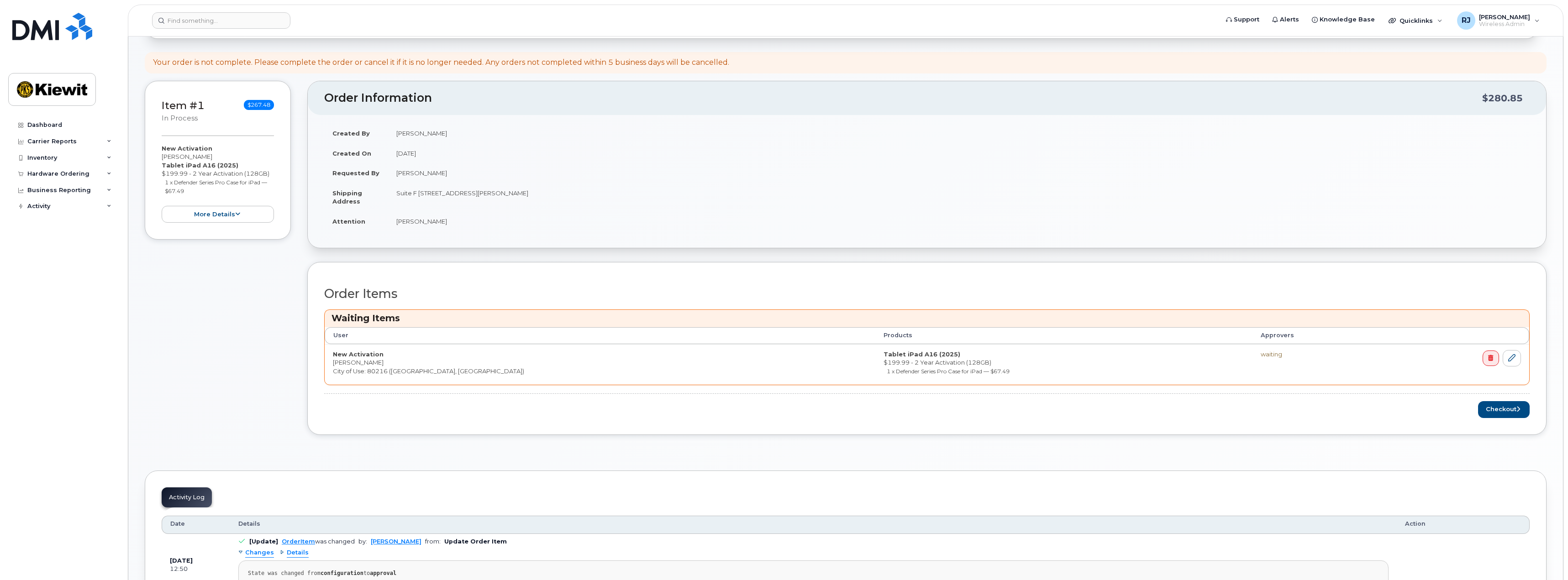
scroll to position [137, 0]
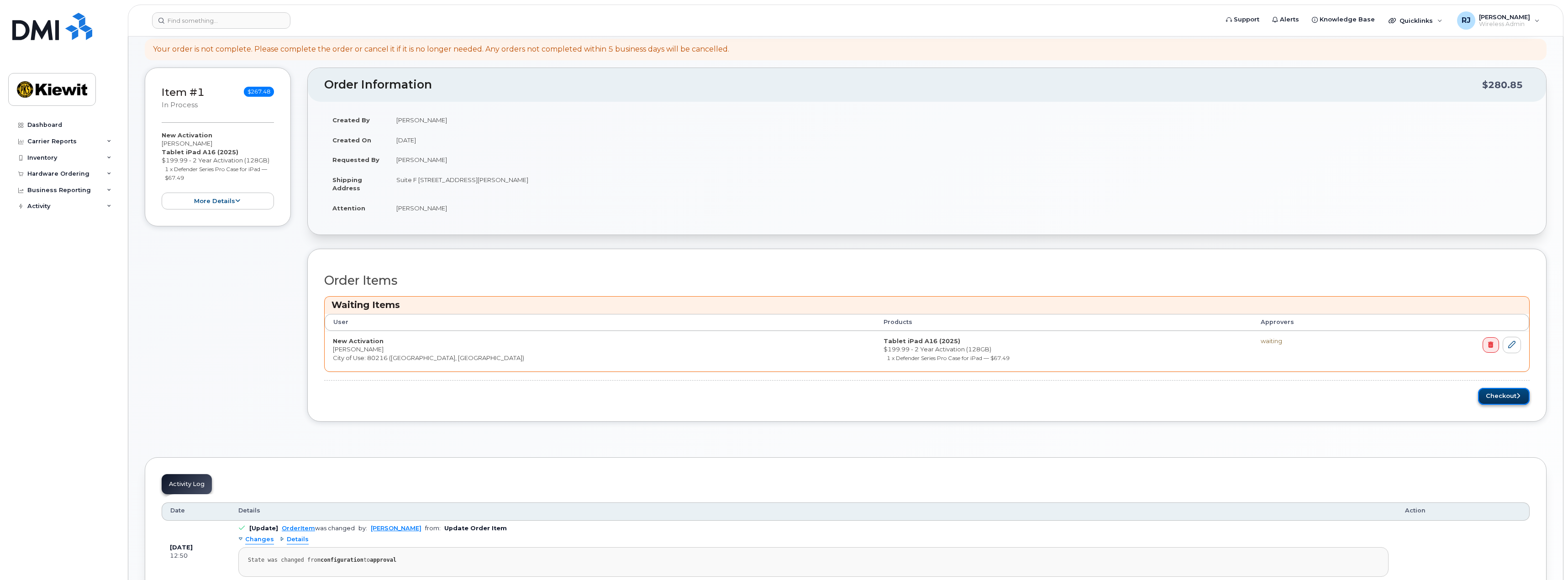
click at [1507, 396] on button "Checkout" at bounding box center [1503, 396] width 52 height 17
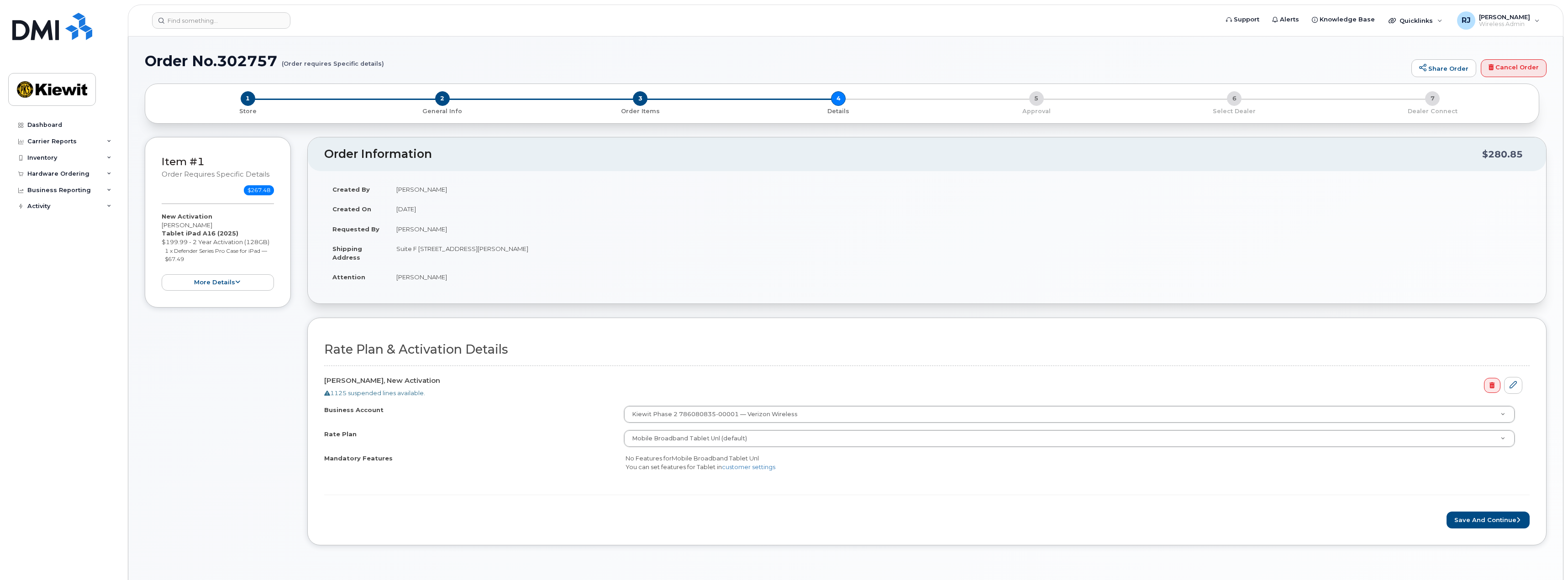
click at [1122, 66] on h1 "Order No.302757 (Order requires Specific details)" at bounding box center [775, 61] width 1262 height 16
click at [1483, 517] on button "Save and Continue" at bounding box center [1487, 519] width 83 height 17
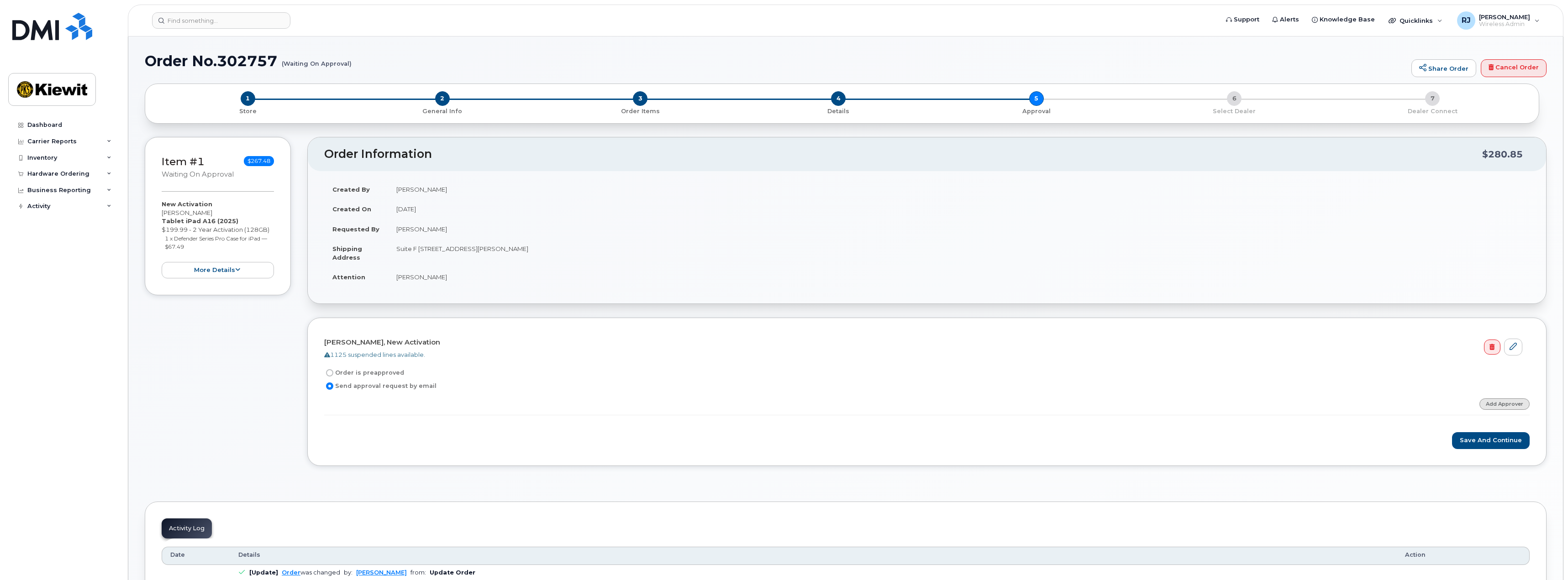
click at [1501, 408] on link "Add Approver" at bounding box center [1504, 404] width 50 height 11
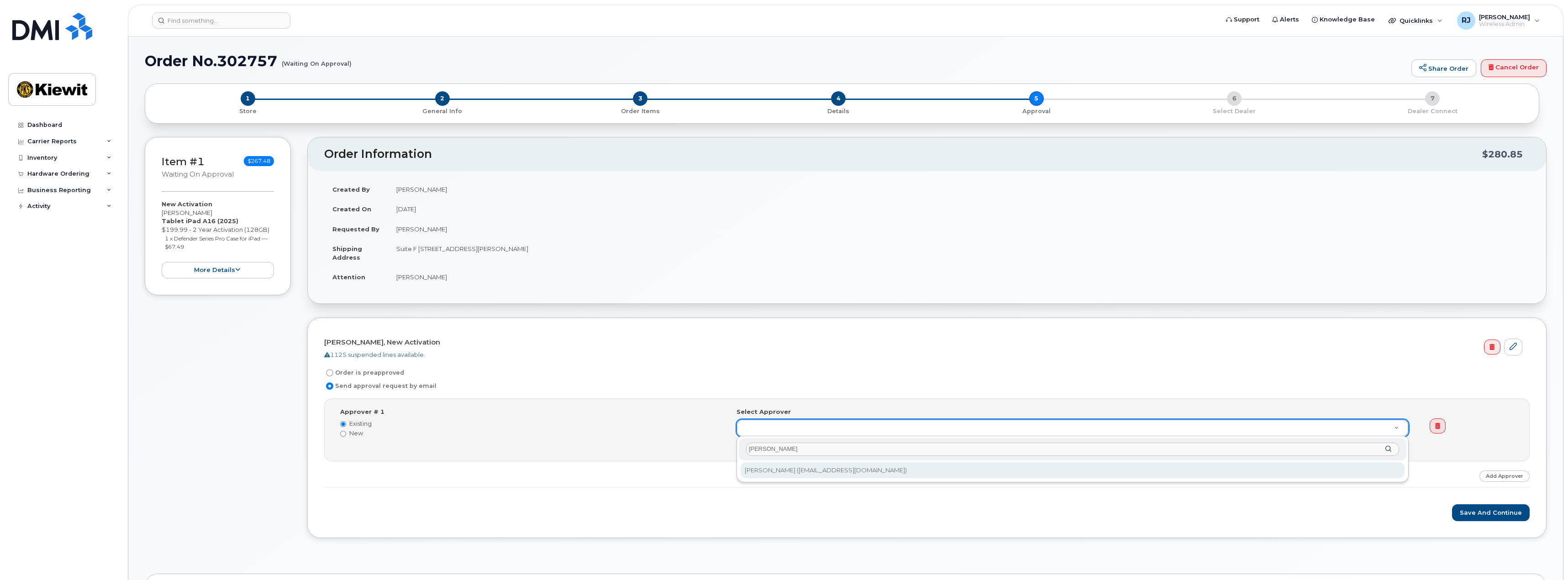
type input "tyrone"
type input "2152722"
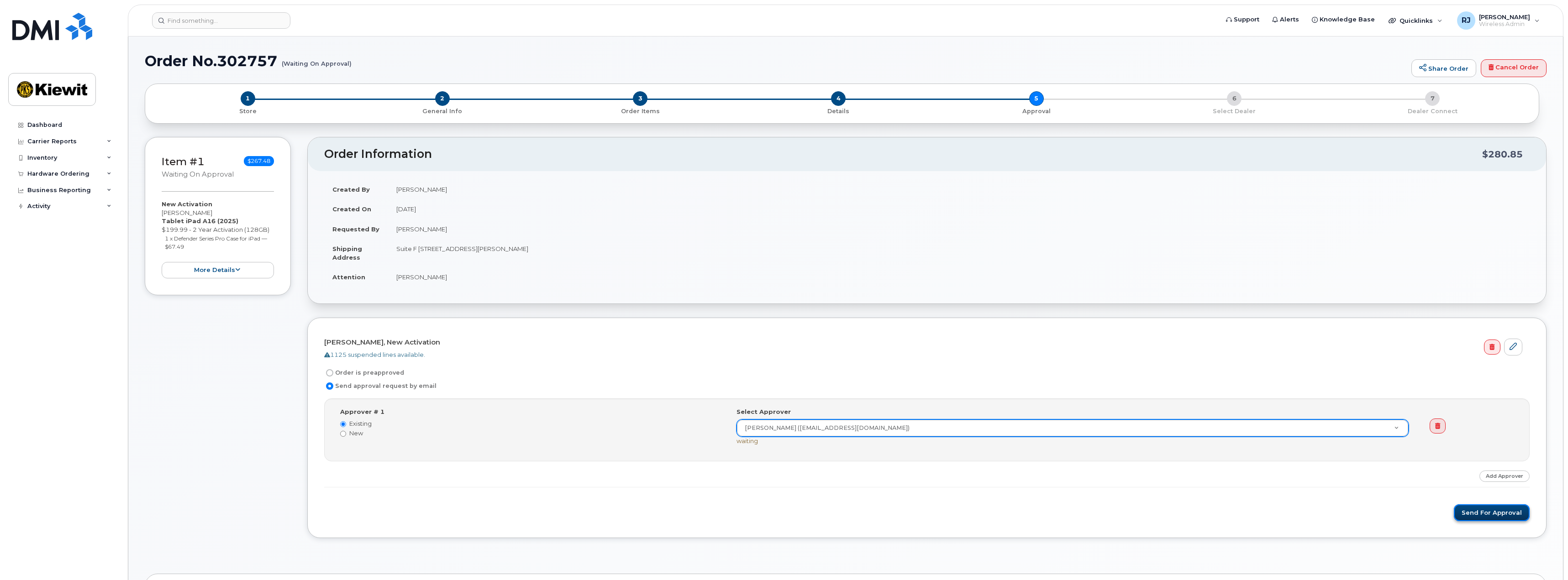
click at [1495, 515] on button "Send for Approval" at bounding box center [1491, 513] width 76 height 17
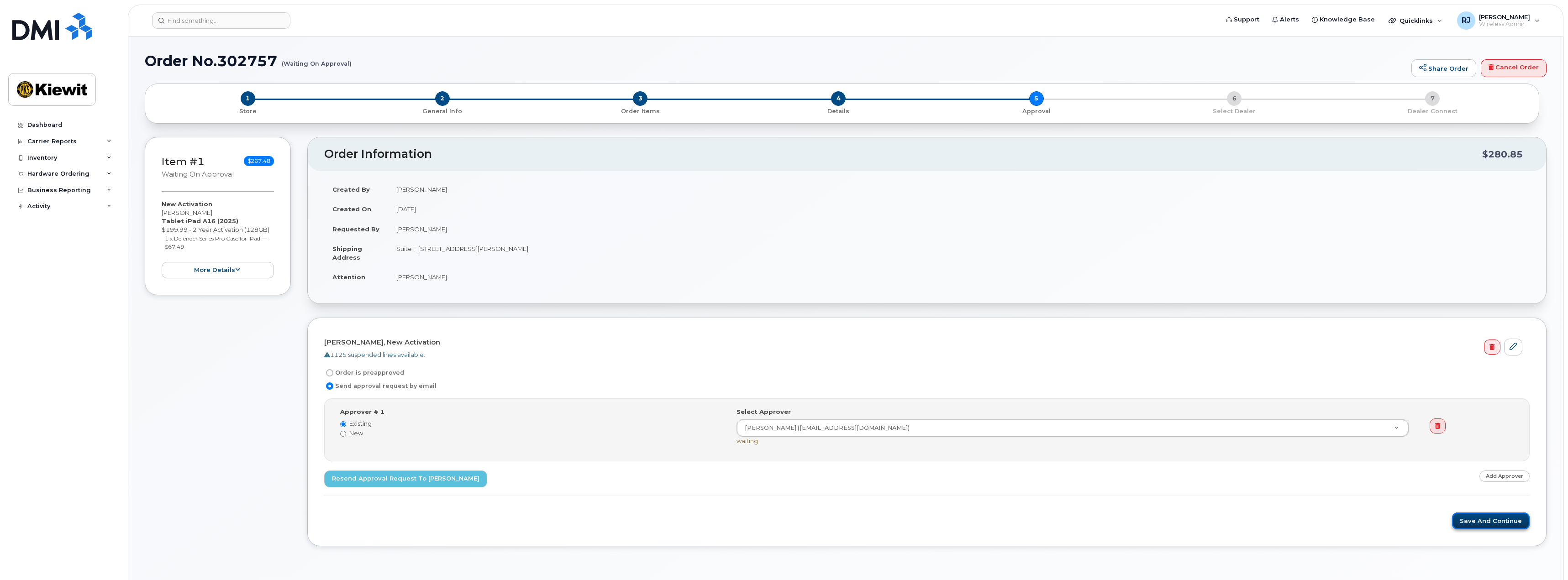
click at [1494, 517] on button "Save and Continue" at bounding box center [1490, 521] width 77 height 17
click at [188, 17] on input at bounding box center [221, 20] width 139 height 16
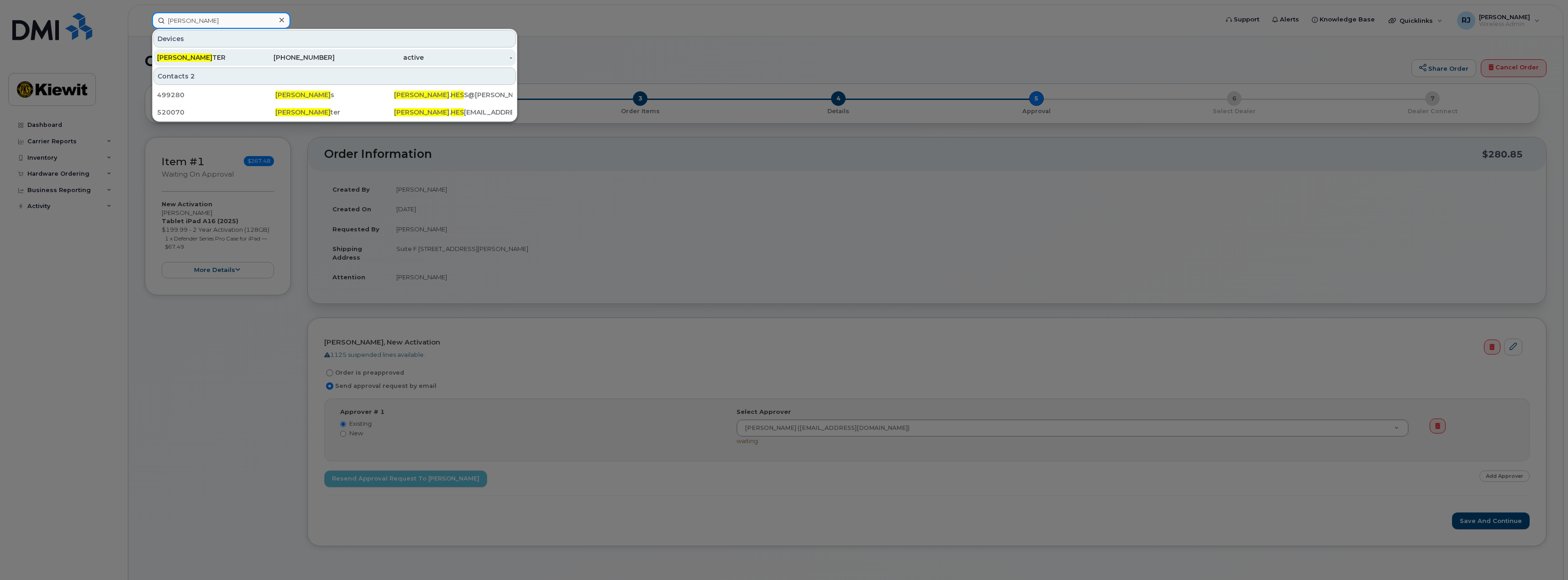
type input "cody hes"
click at [234, 62] on div "CODY HES TER" at bounding box center [201, 58] width 89 height 9
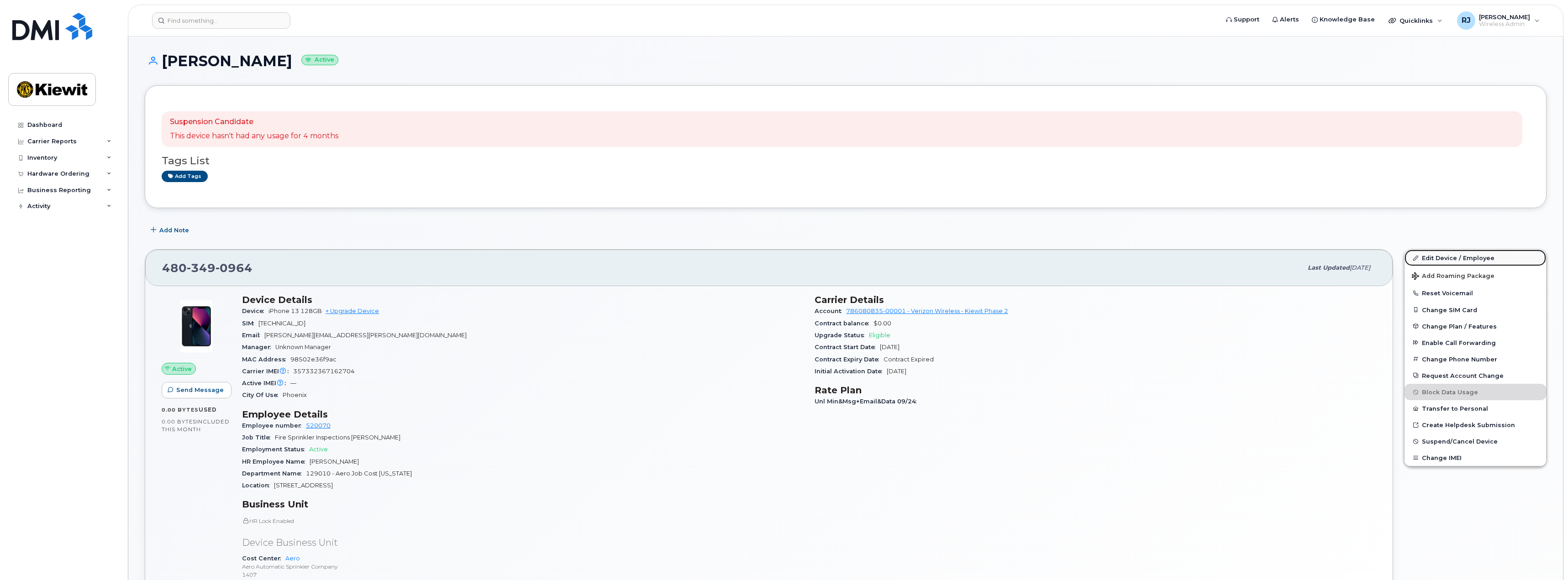
click at [1458, 260] on link "Edit Device / Employee" at bounding box center [1475, 258] width 141 height 16
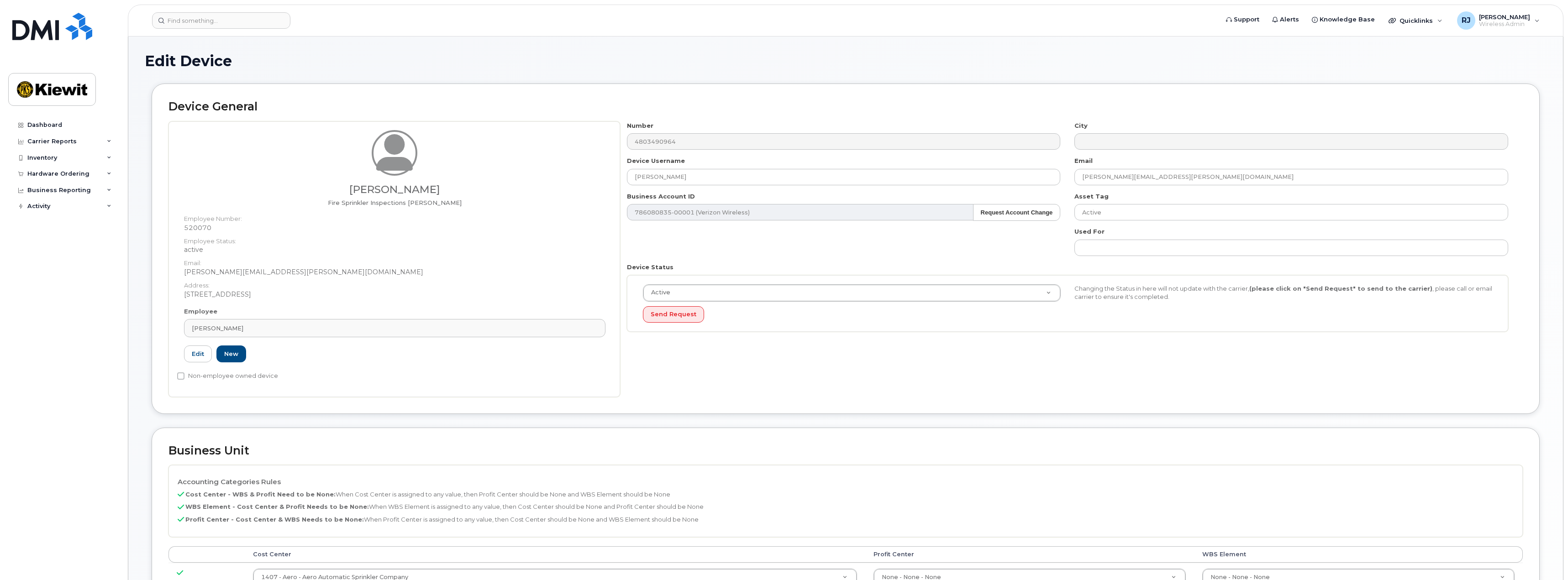
click at [1260, 57] on h1 "Edit Device" at bounding box center [845, 61] width 1402 height 16
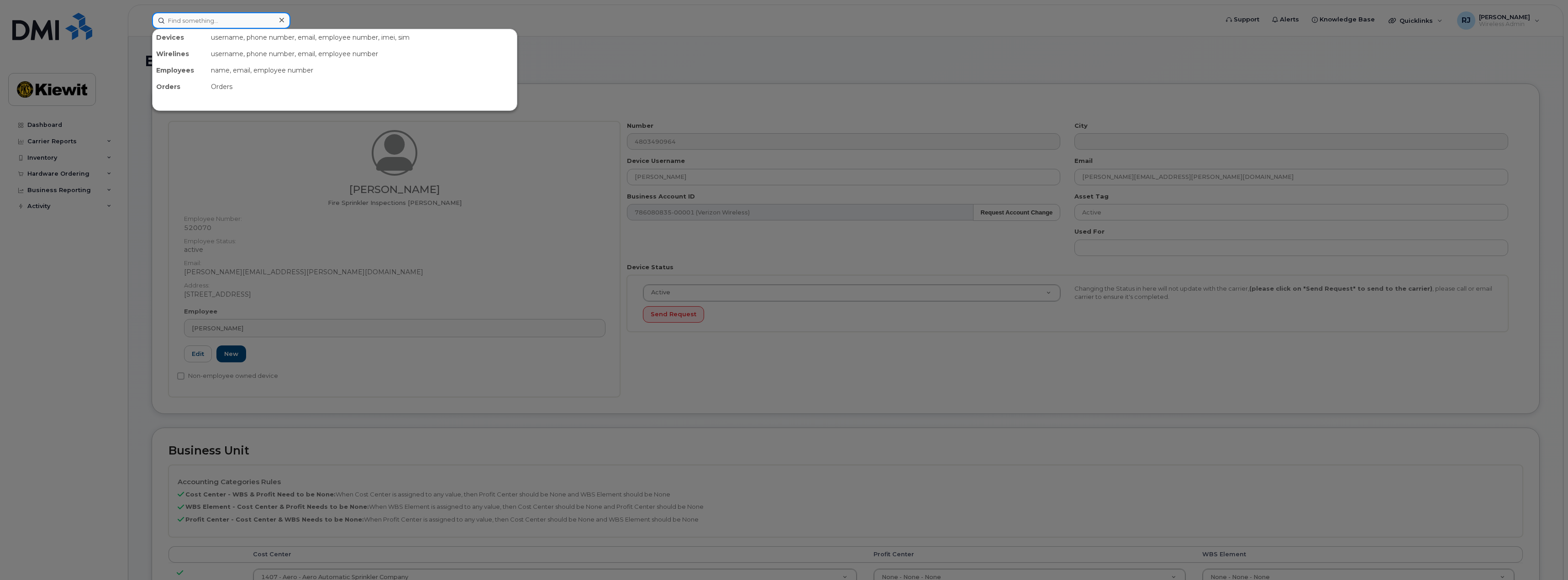
click at [207, 20] on input at bounding box center [221, 20] width 139 height 16
click at [546, 229] on div at bounding box center [784, 290] width 1568 height 580
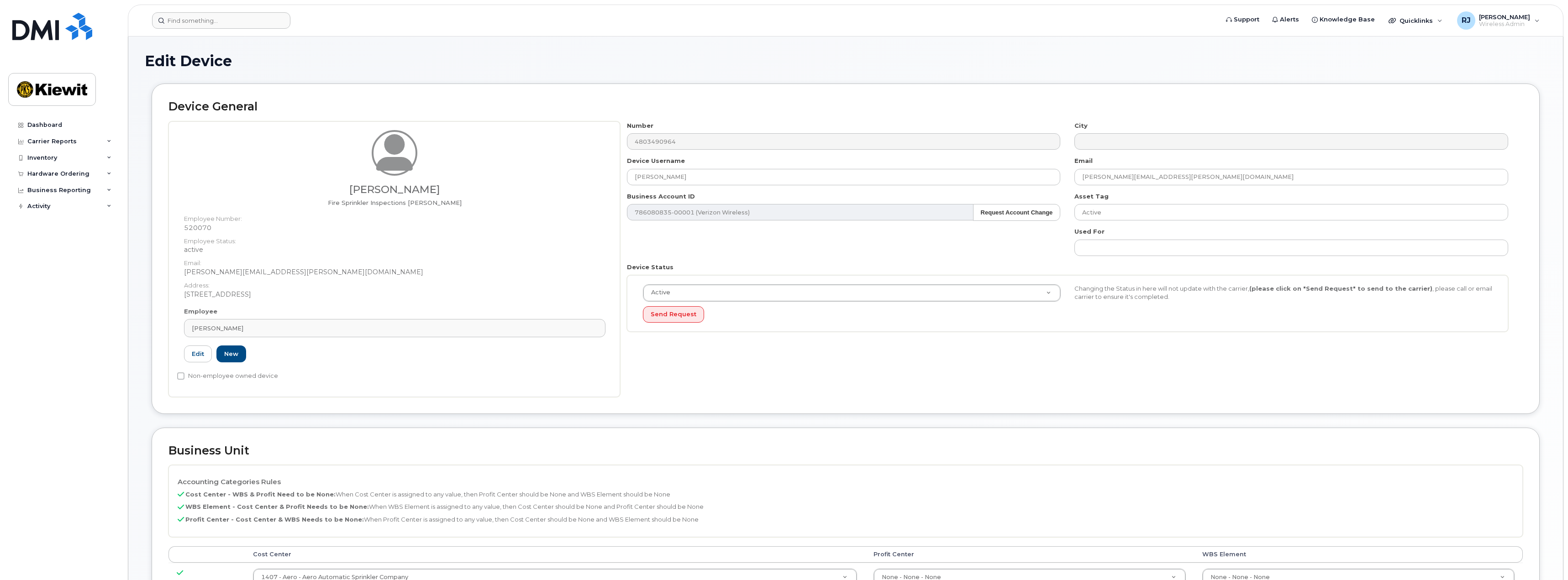
click at [1057, 375] on div "Number 4803490964 City Device Username CODY HESTER Email CODY.HESTER@AEROFIRE.C…" at bounding box center [1071, 259] width 902 height 276
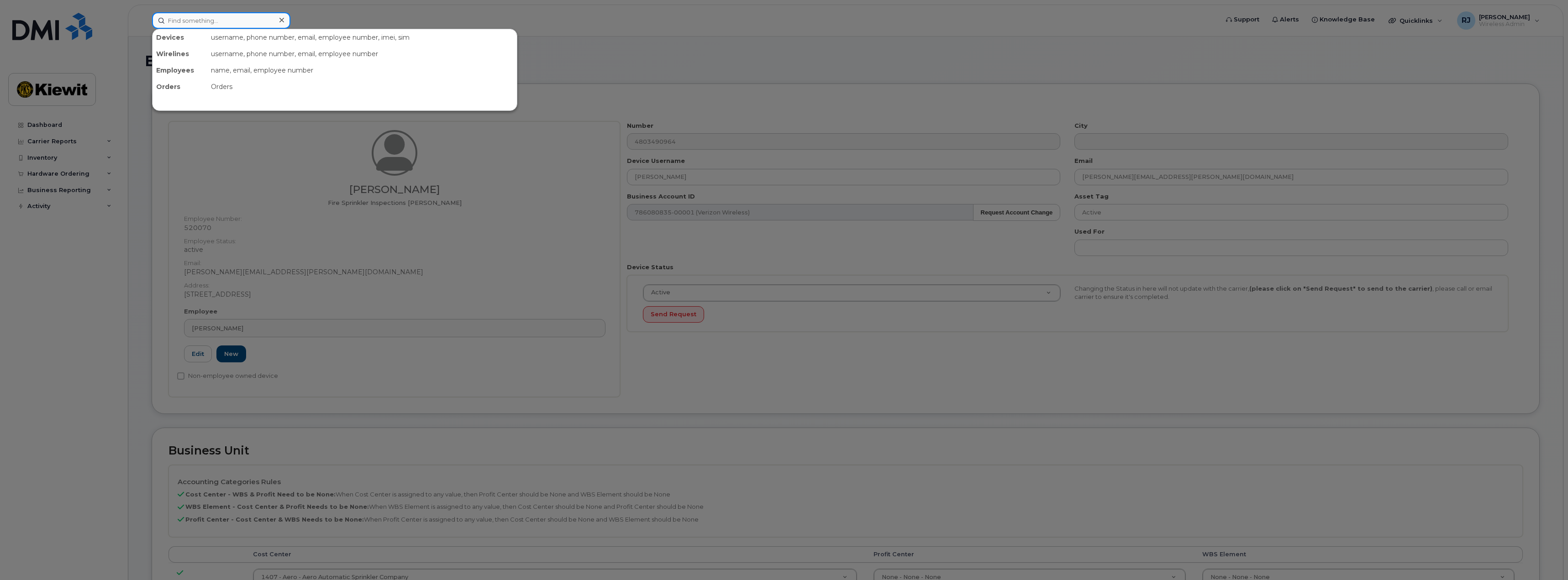
click at [192, 17] on input at bounding box center [221, 20] width 139 height 16
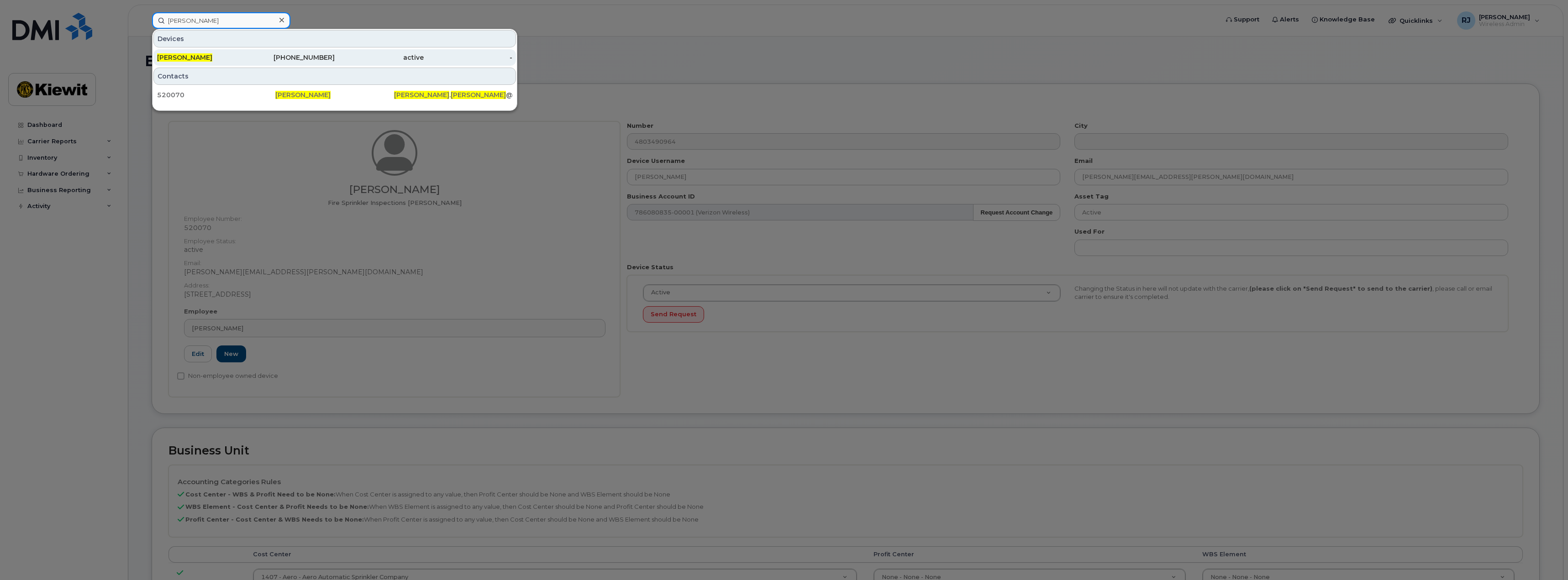
type input "cody hester"
click at [258, 55] on div "480-349-0964" at bounding box center [291, 58] width 89 height 9
